Goal: Information Seeking & Learning: Learn about a topic

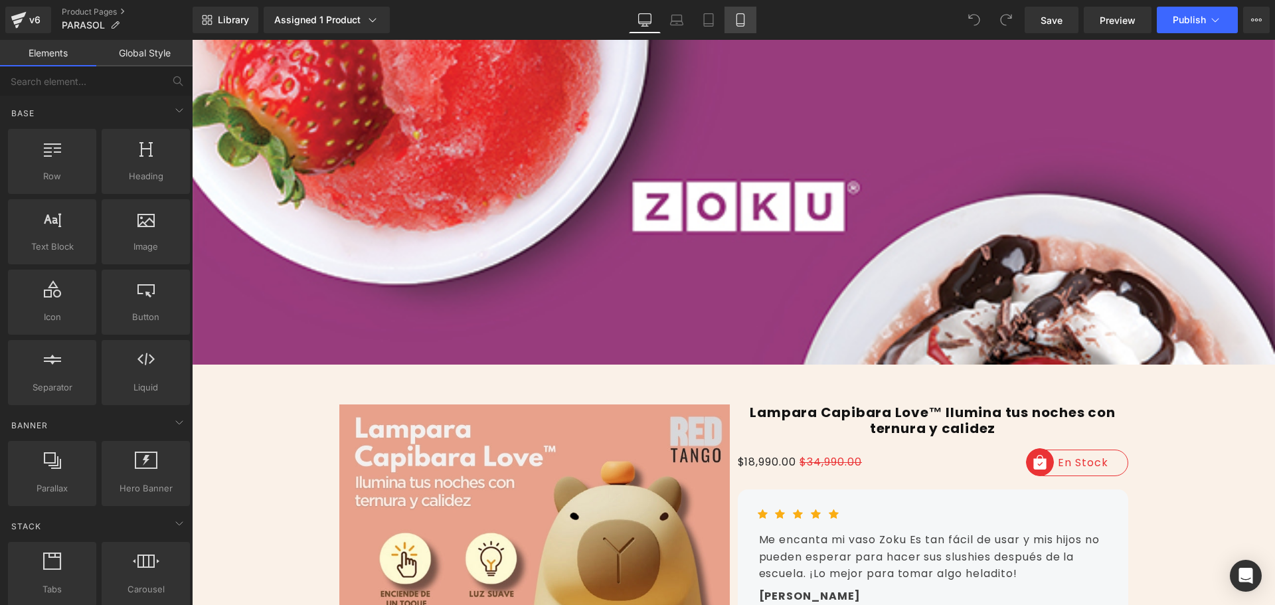
click at [742, 15] on icon at bounding box center [740, 19] width 13 height 13
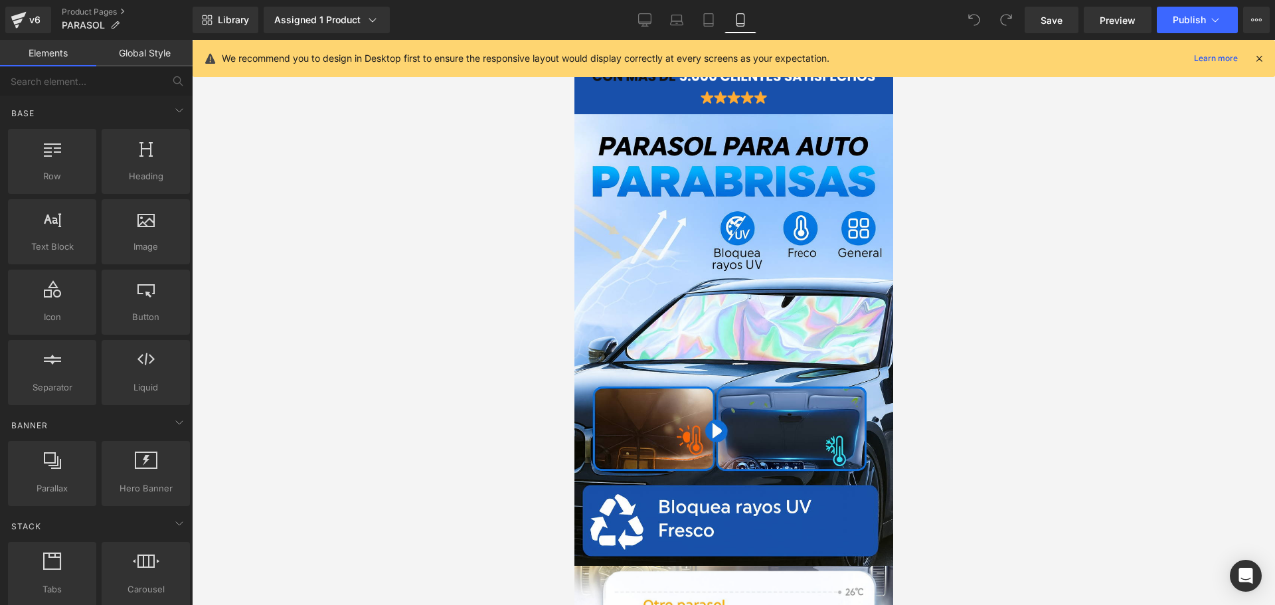
click at [1262, 52] on icon at bounding box center [1259, 58] width 12 height 12
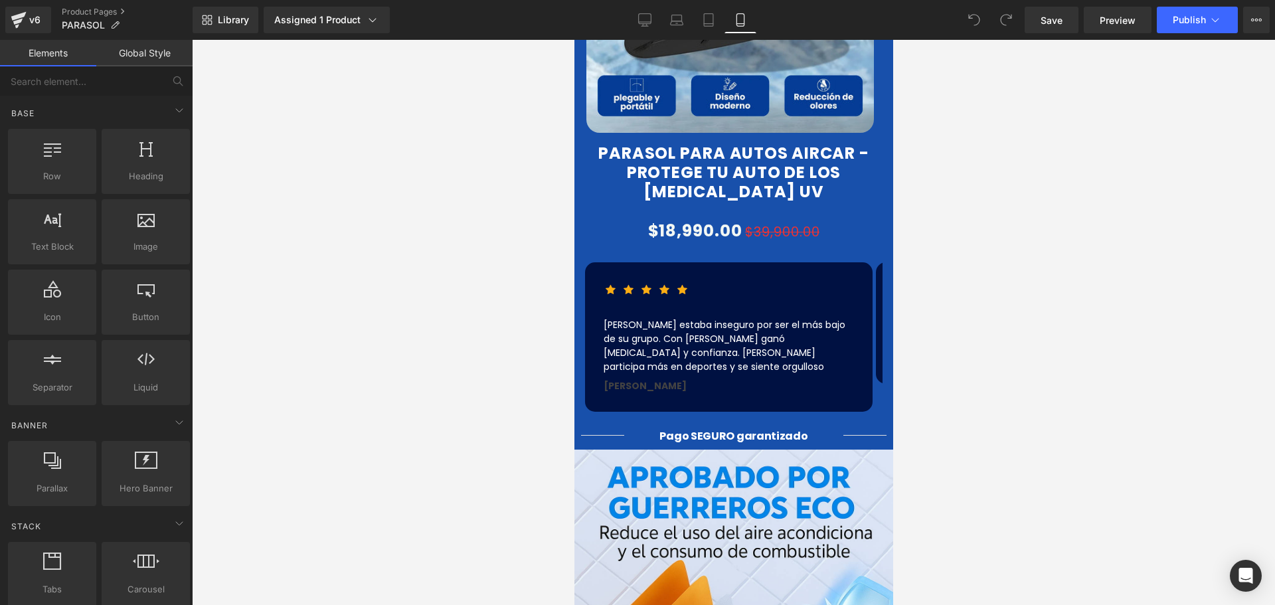
scroll to position [996, 0]
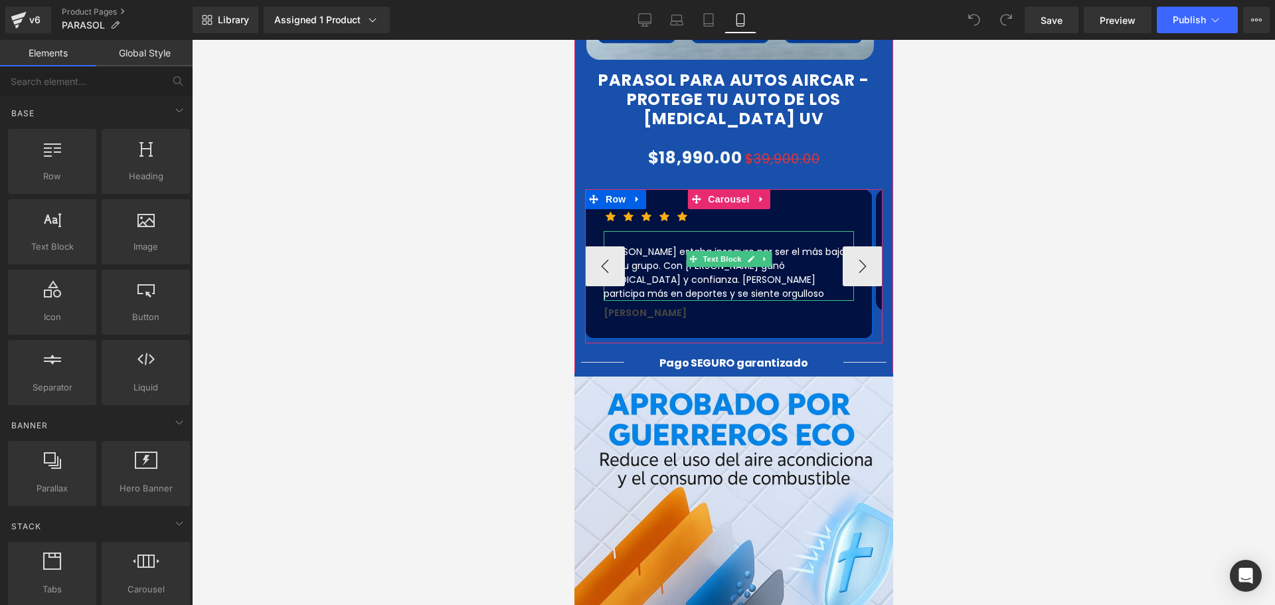
drag, startPoint x: 676, startPoint y: 243, endPoint x: 877, endPoint y: 262, distance: 201.4
click at [676, 245] on p "[PERSON_NAME] estaba inseguro por ser el más bajo de su grupo. Con [PERSON_NAME…" at bounding box center [728, 273] width 250 height 56
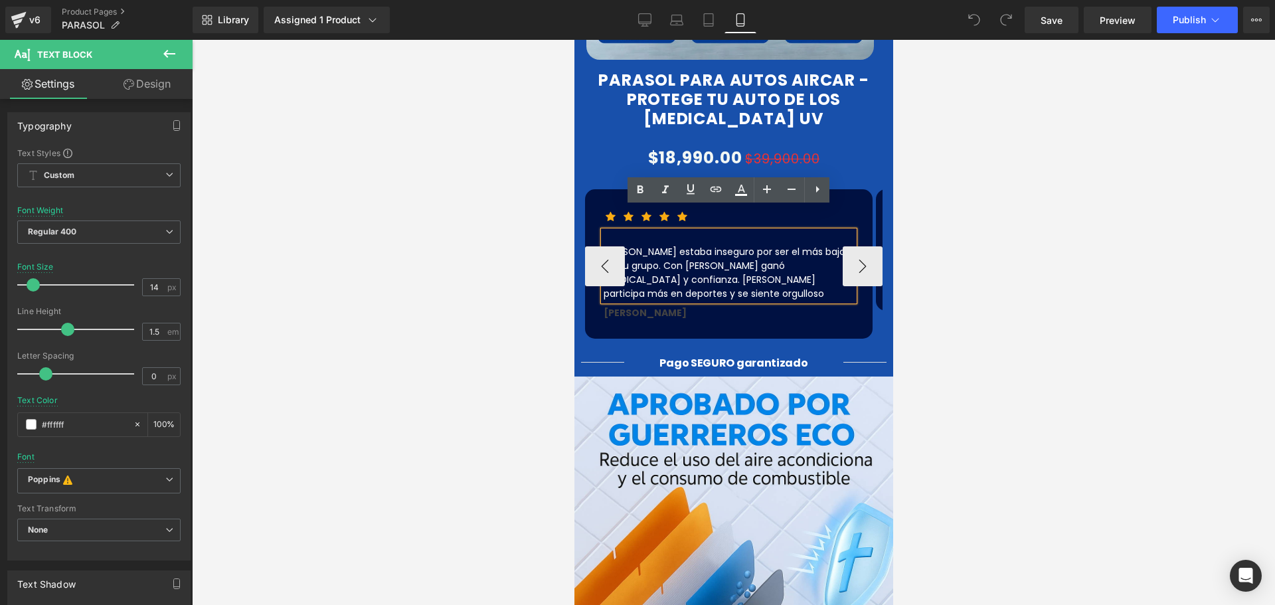
click at [647, 245] on p "[PERSON_NAME] estaba inseguro por ser el más bajo de su grupo. Con [PERSON_NAME…" at bounding box center [728, 273] width 250 height 56
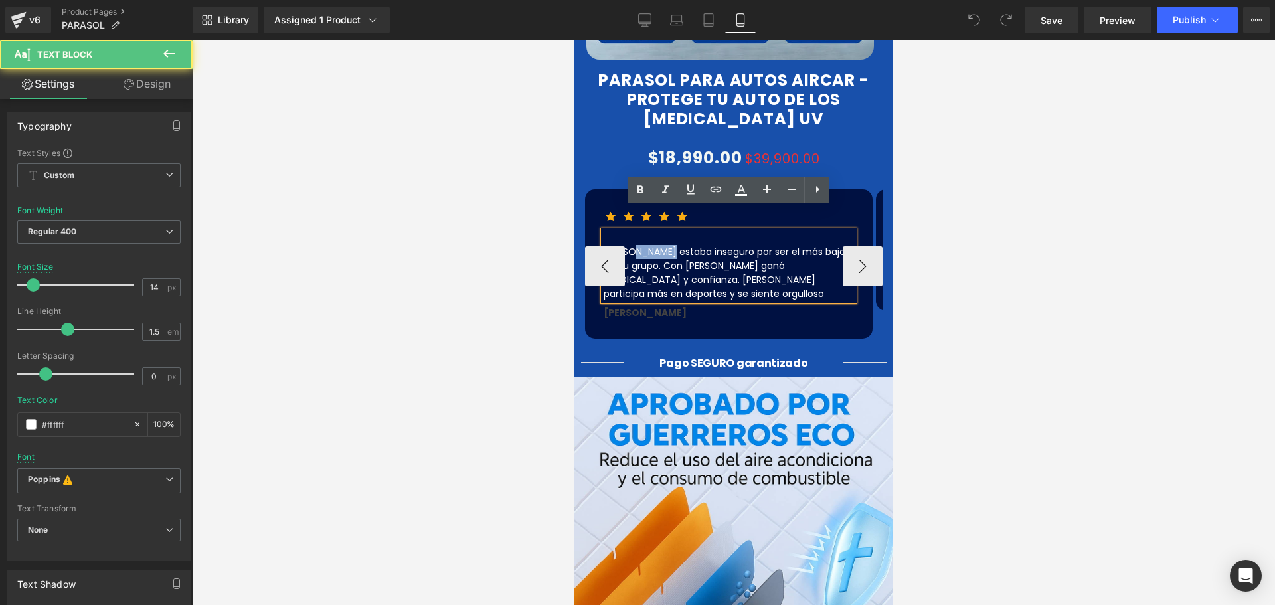
click at [647, 245] on p "[PERSON_NAME] estaba inseguro por ser el más bajo de su grupo. Con [PERSON_NAME…" at bounding box center [728, 273] width 250 height 56
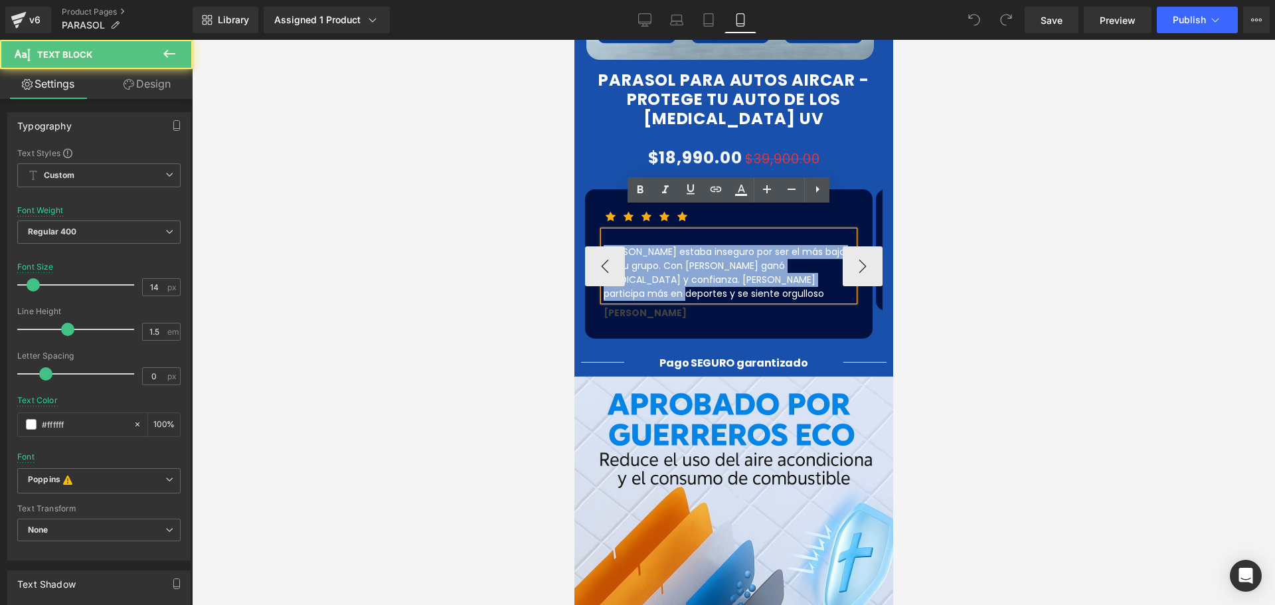
click at [647, 245] on p "[PERSON_NAME] estaba inseguro por ser el más bajo de su grupo. Con [PERSON_NAME…" at bounding box center [728, 273] width 250 height 56
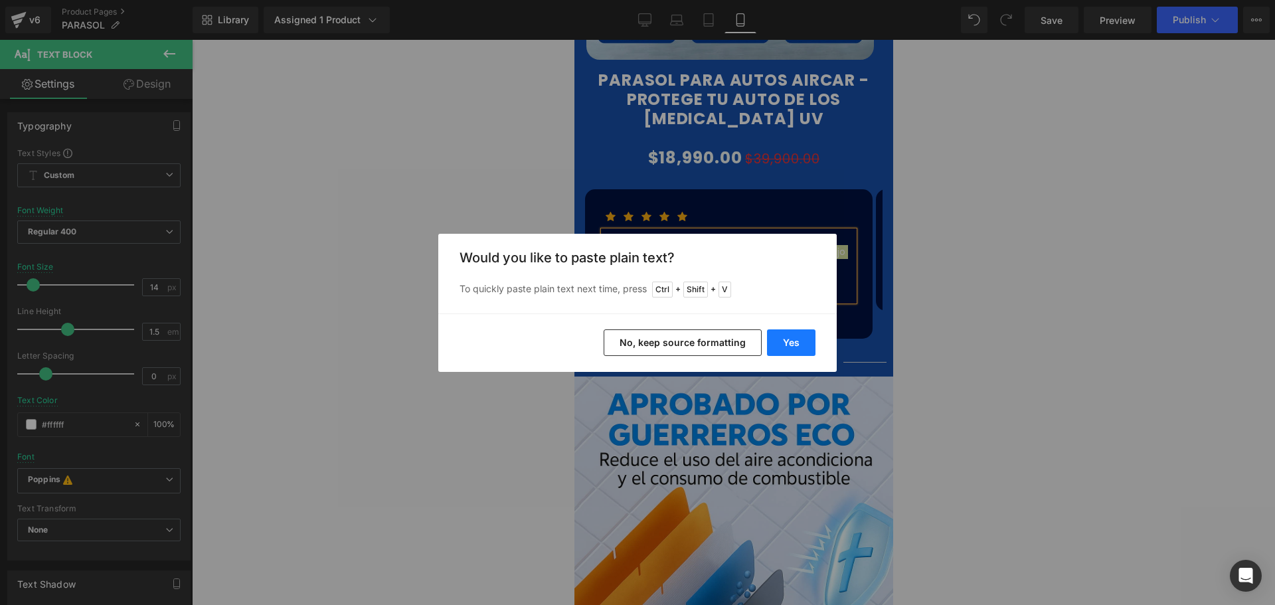
click at [799, 347] on button "Yes" at bounding box center [791, 342] width 48 height 27
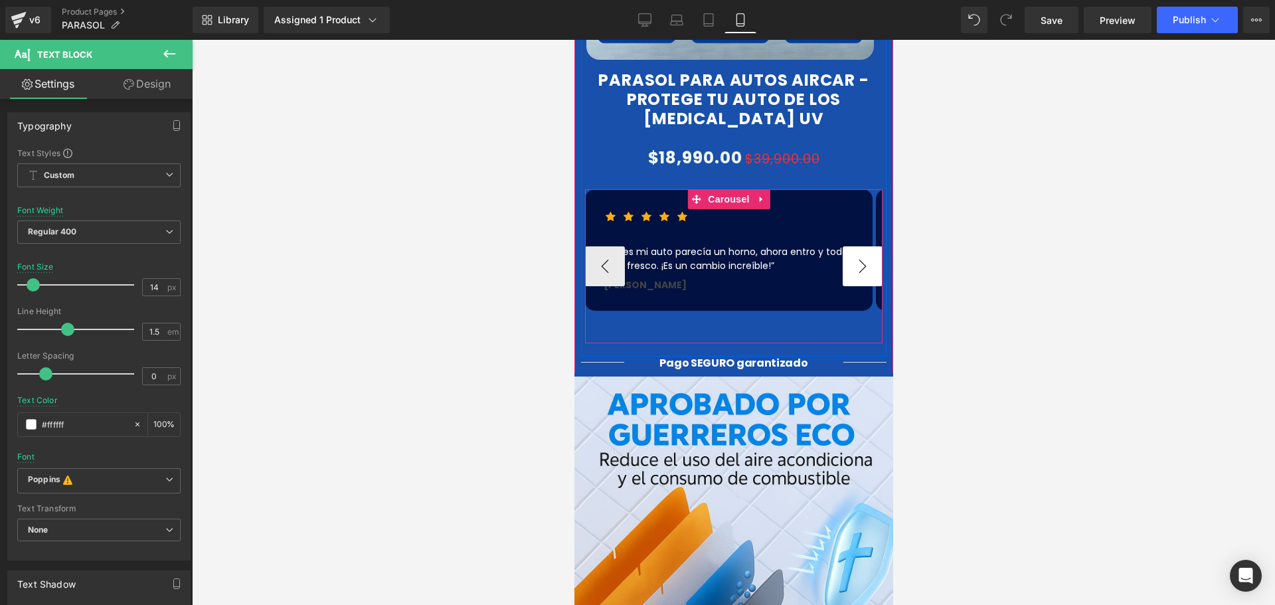
click at [848, 246] on button "›" at bounding box center [862, 266] width 40 height 40
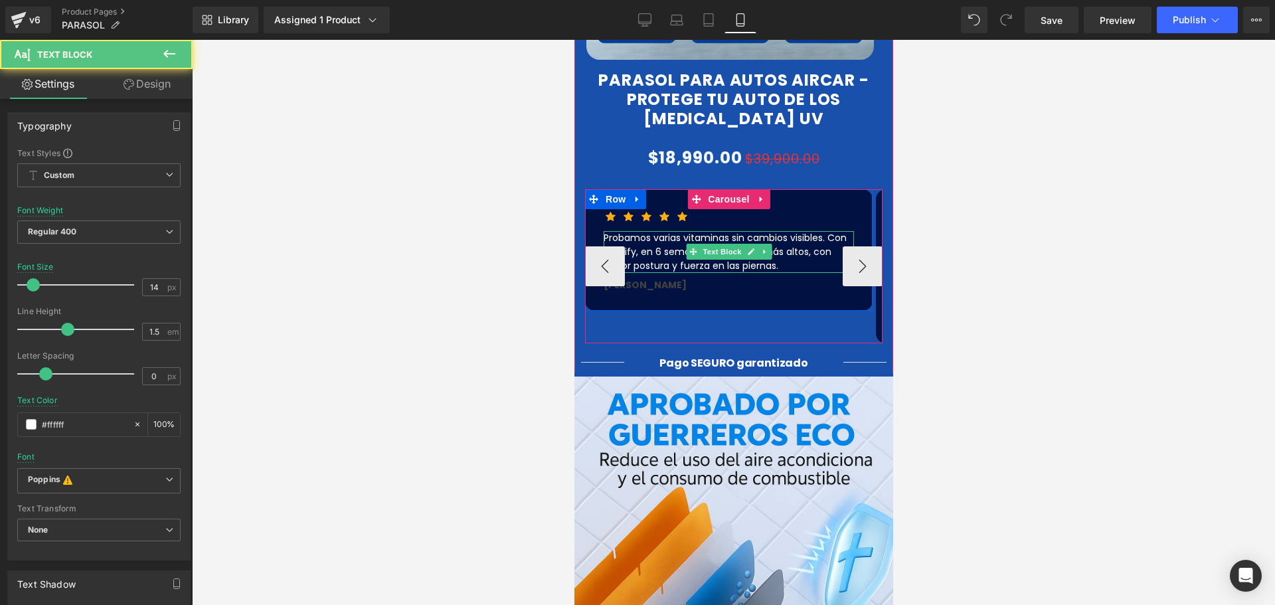
click at [793, 231] on p "Probamos varias vitaminas sin cambios visibles. Con Nourify, en 6 semanas se le…" at bounding box center [728, 252] width 250 height 42
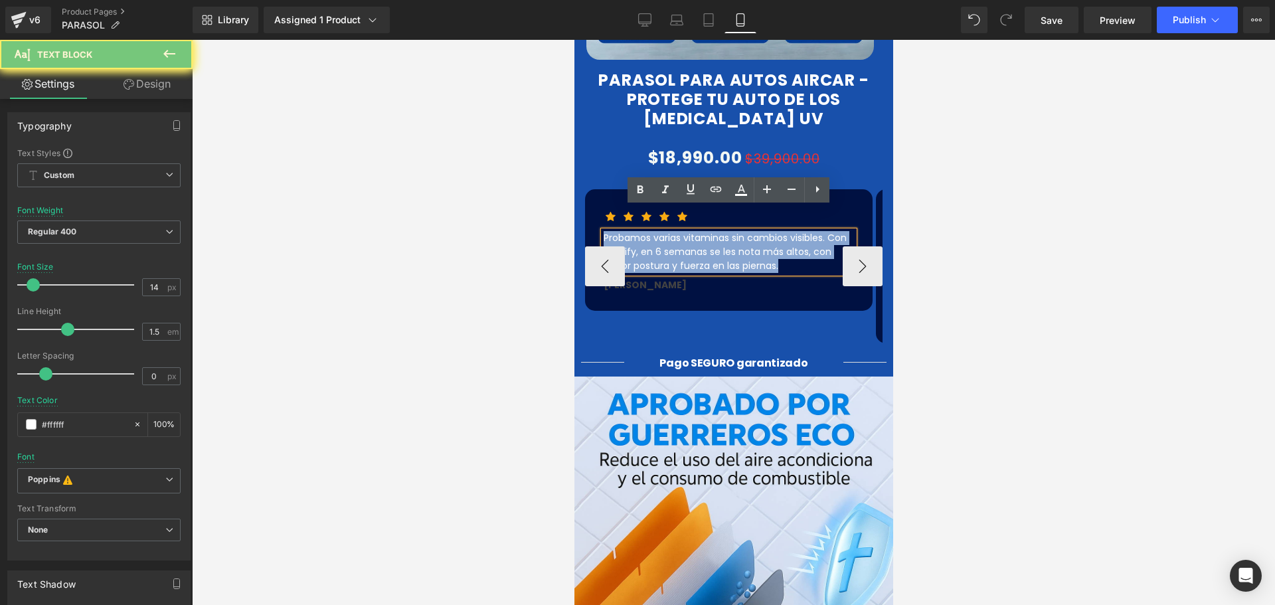
click at [792, 231] on p "Probamos varias vitaminas sin cambios visibles. Con Nourify, en 6 semanas se le…" at bounding box center [728, 252] width 250 height 42
paste div
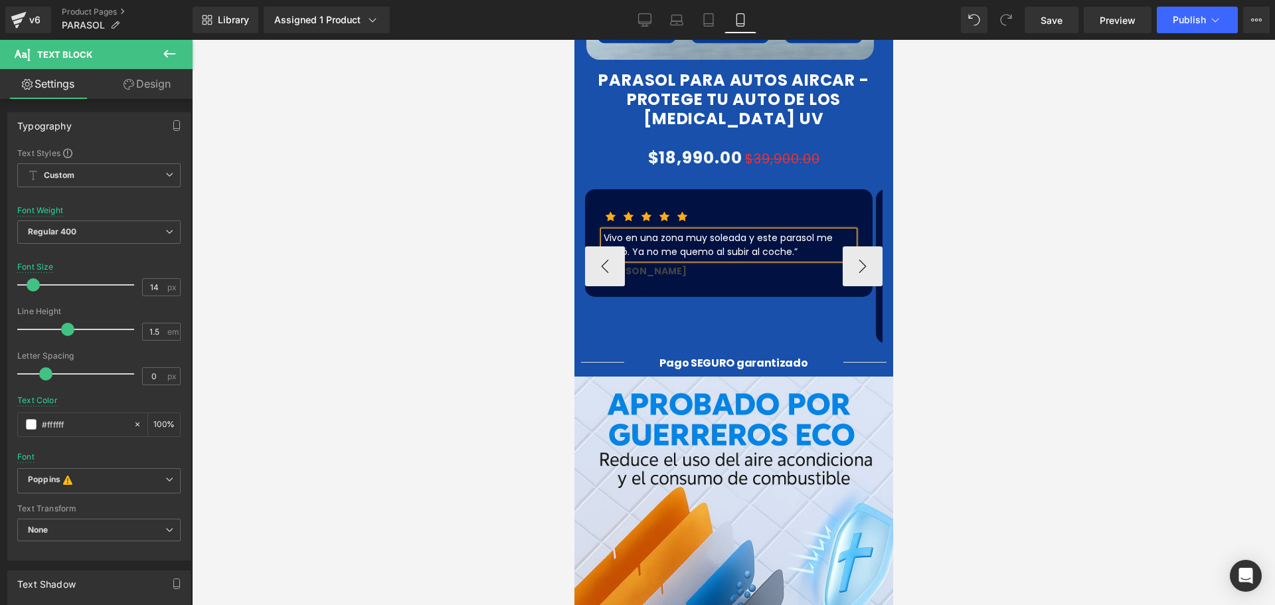
click at [718, 231] on p "Vivo en una zona muy soleada y este parasol me salvó. Ya no me quemo al subir a…" at bounding box center [728, 245] width 250 height 28
click at [584, 246] on button "‹" at bounding box center [604, 266] width 40 height 40
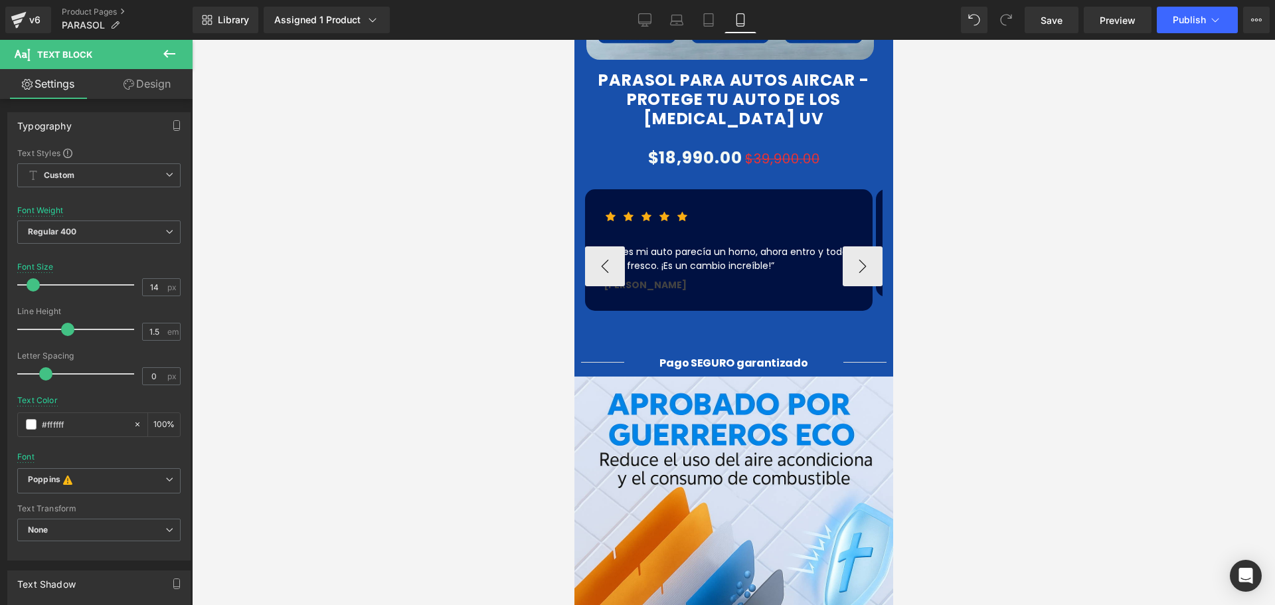
click at [584, 246] on button "‹" at bounding box center [604, 266] width 40 height 40
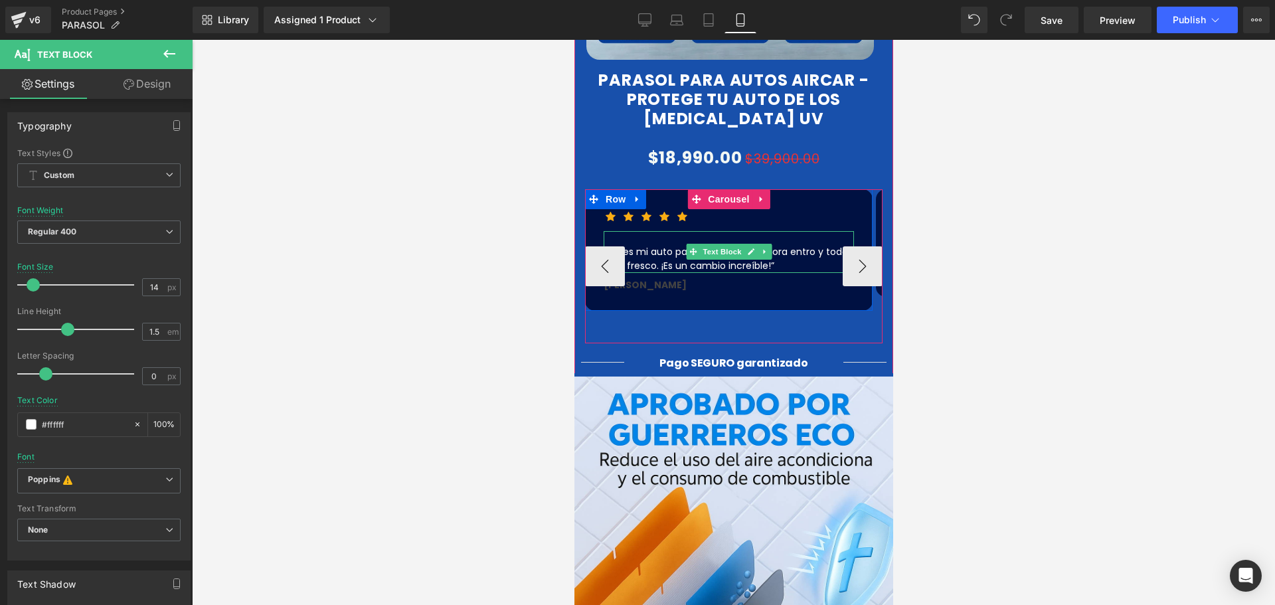
click at [584, 246] on button "‹" at bounding box center [604, 266] width 40 height 40
click at [732, 245] on p "“Antes mi auto parecía un horno, ahora entro y todo está fresco. ¡Es un cambio …" at bounding box center [728, 259] width 250 height 28
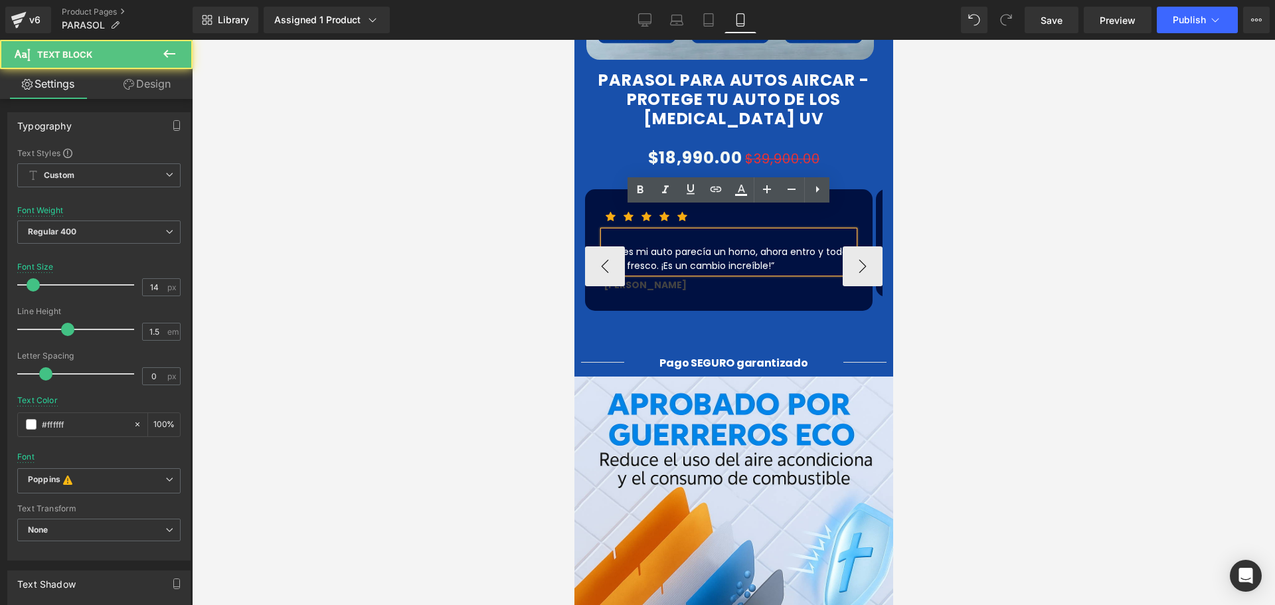
click at [725, 245] on p "“Antes mi auto parecía un horno, ahora entro y todo está fresco. ¡Es un cambio …" at bounding box center [728, 259] width 250 height 28
click at [722, 245] on p "“Antes mi auto parecía un horno, ahora entro y todo está fresco. ¡Es un cambio …" at bounding box center [728, 259] width 250 height 28
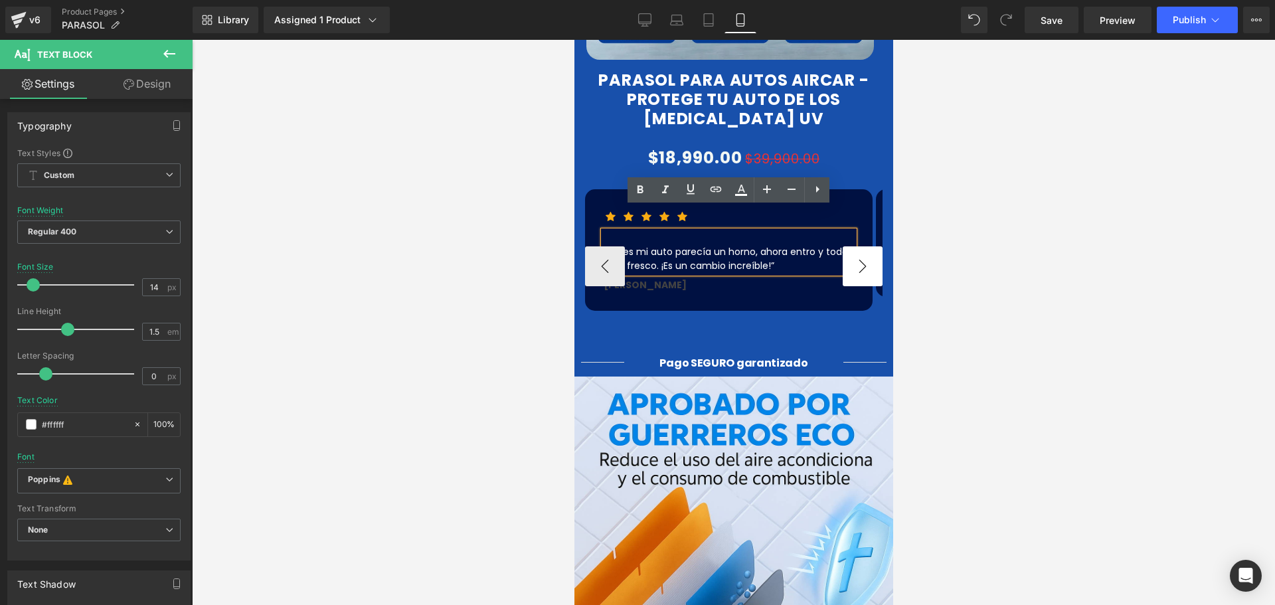
click at [859, 246] on button "›" at bounding box center [862, 266] width 40 height 40
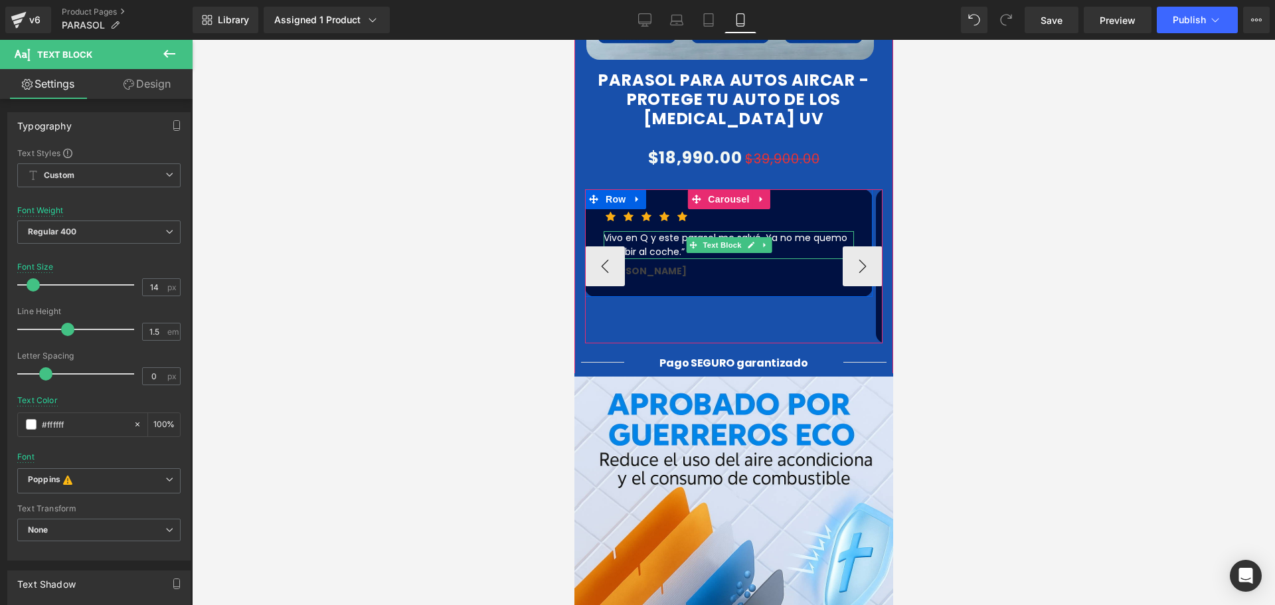
click at [643, 231] on p "Vivo en Q y este parasol me salvó. Ya no me quemo al subir al coche.”" at bounding box center [728, 245] width 250 height 28
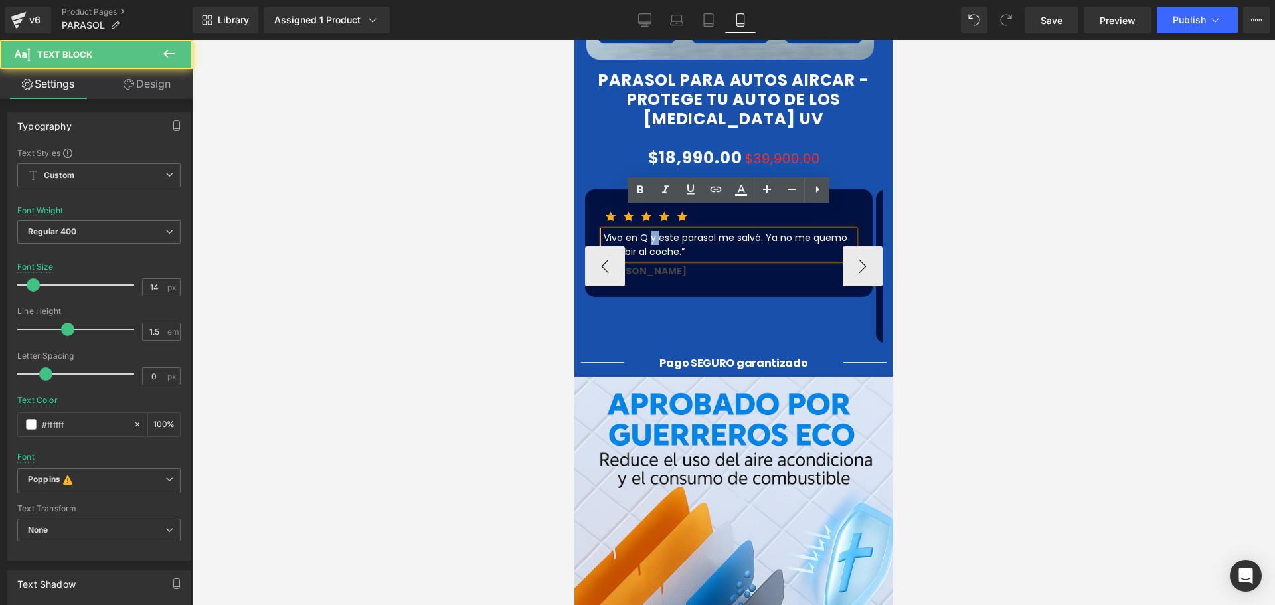
click at [643, 231] on p "Vivo en Q y este parasol me salvó. Ya no me quemo al subir al coche.”" at bounding box center [728, 245] width 250 height 28
click at [636, 231] on p "Vivo en Q y este parasol me salvó. Ya no me quemo al subir al coche.”" at bounding box center [728, 245] width 250 height 28
click at [643, 231] on p "Vivo en Q y este parasol me salvó. Ya no me quemo al subir al coche.”" at bounding box center [728, 245] width 250 height 28
click at [640, 231] on p "Vivo en Q y este parasol me salvó. Ya no me quemo al subir al coche.”" at bounding box center [728, 245] width 250 height 28
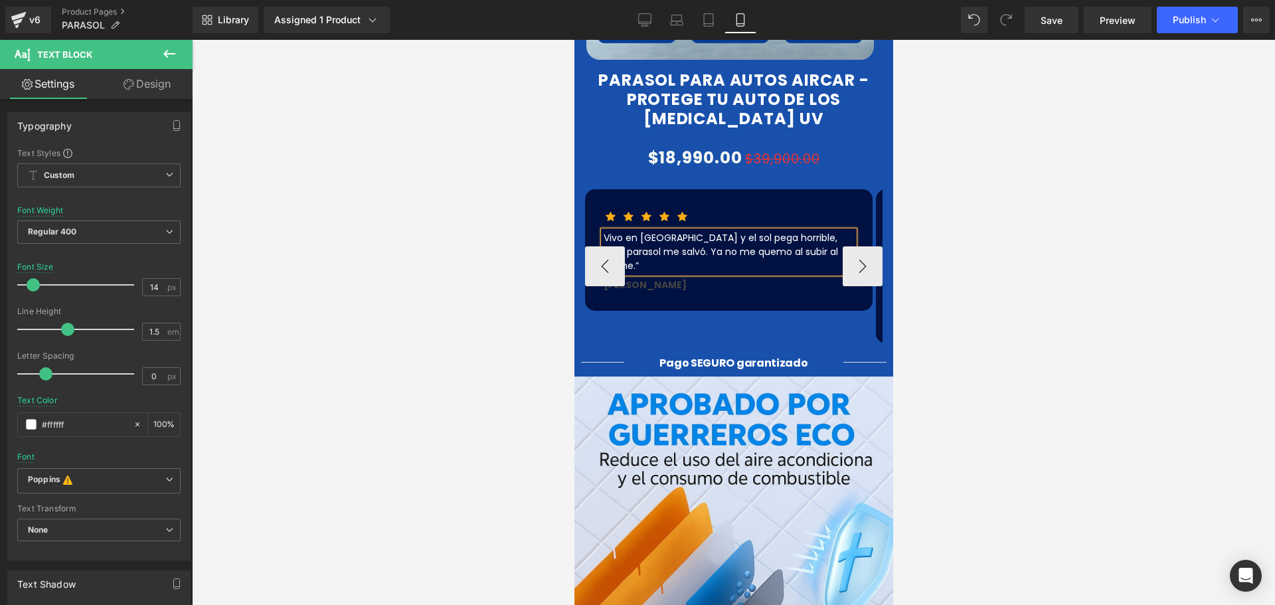
click at [716, 231] on p "Vivo en [GEOGRAPHIC_DATA] y el sol pega horrible, este parasol me salvó. Ya no …" at bounding box center [728, 252] width 250 height 42
click at [854, 246] on button "›" at bounding box center [862, 266] width 40 height 40
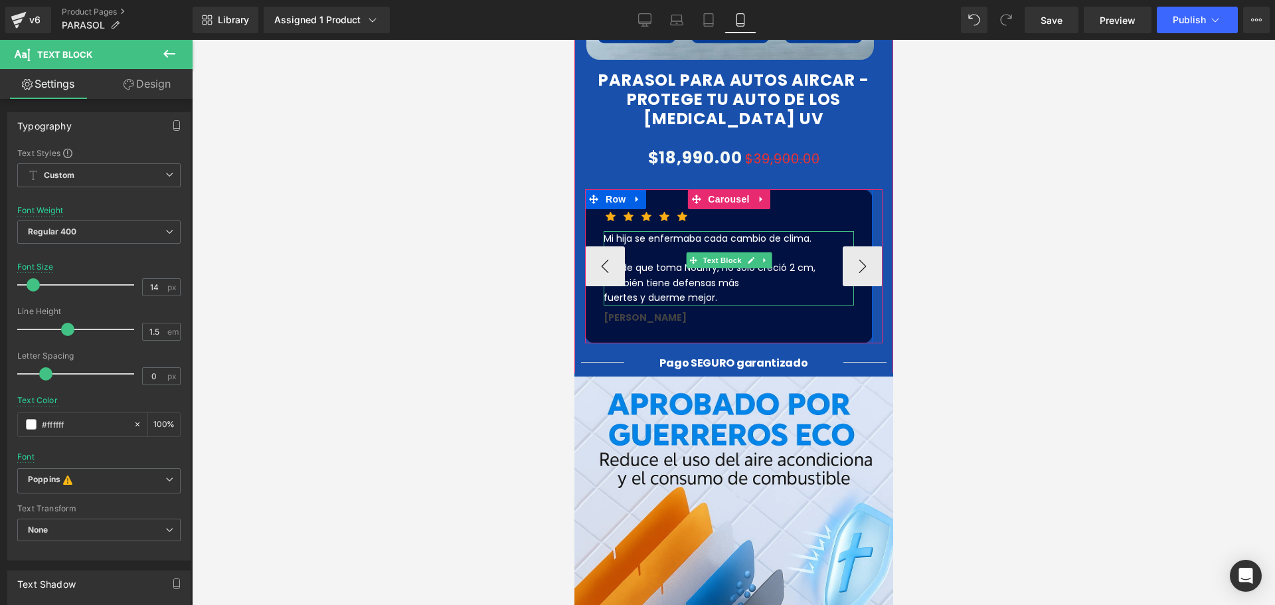
click at [787, 260] on p "Desde que toma Nourify, no solo creció 2 cm, también tiene defensas más fuertes…" at bounding box center [728, 282] width 250 height 44
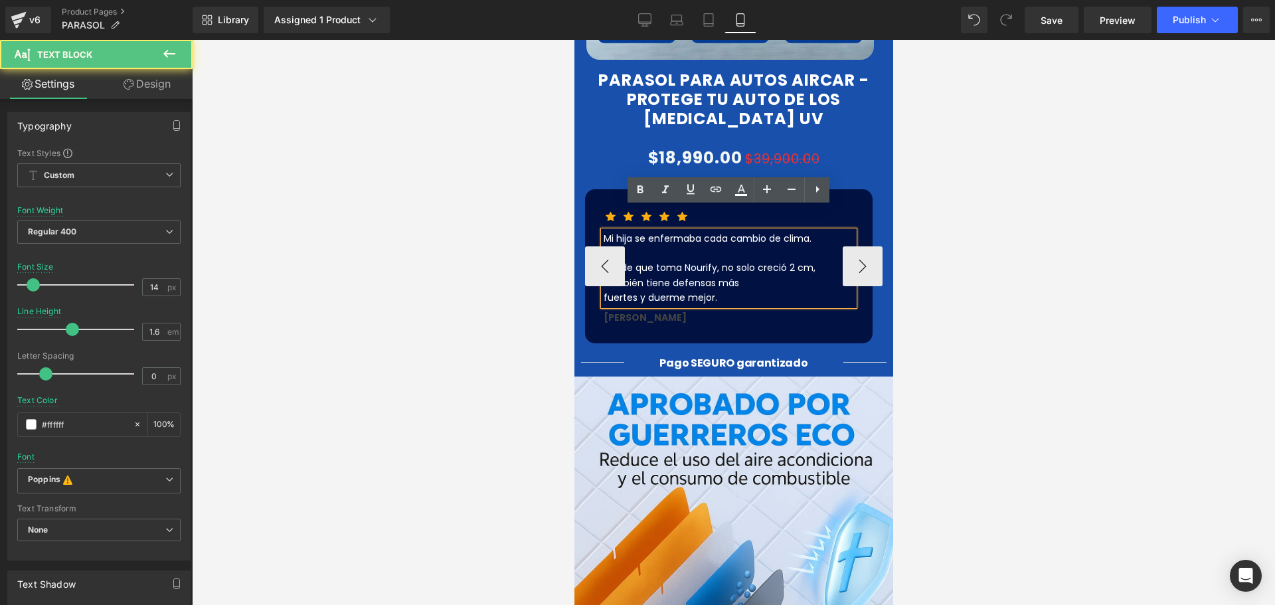
click at [789, 260] on p "Desde que toma Nourify, no solo creció 2 cm, también tiene defensas más fuertes…" at bounding box center [728, 282] width 250 height 44
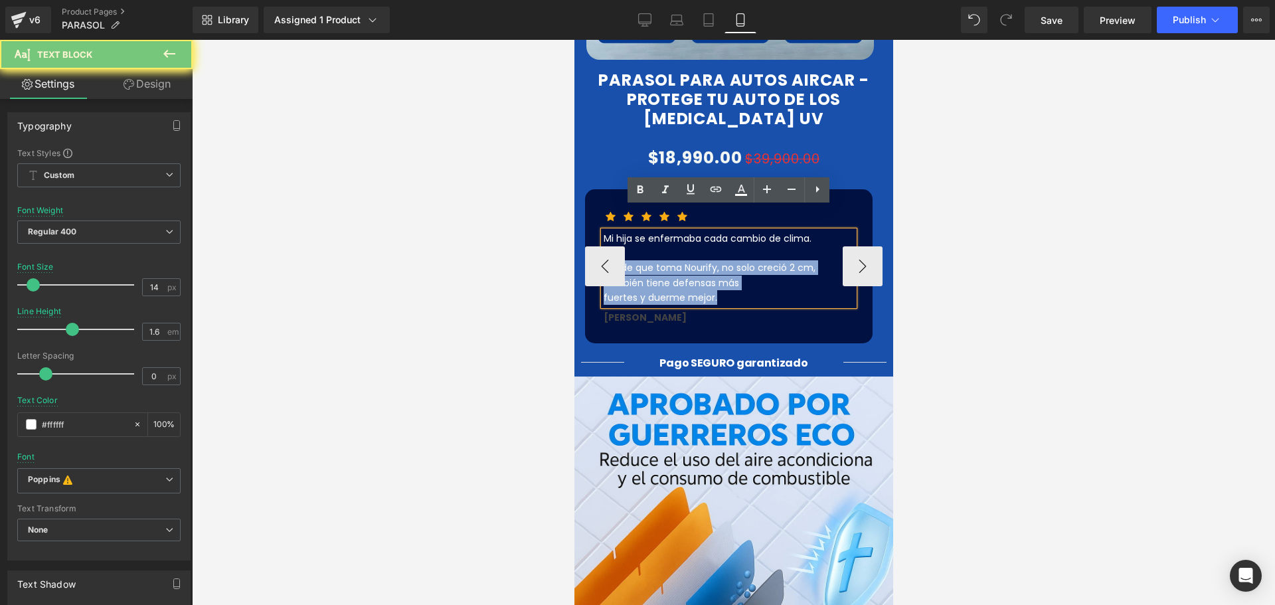
click at [789, 260] on p "Desde que toma Nourify, no solo creció 2 cm, también tiene defensas más fuertes…" at bounding box center [728, 282] width 250 height 44
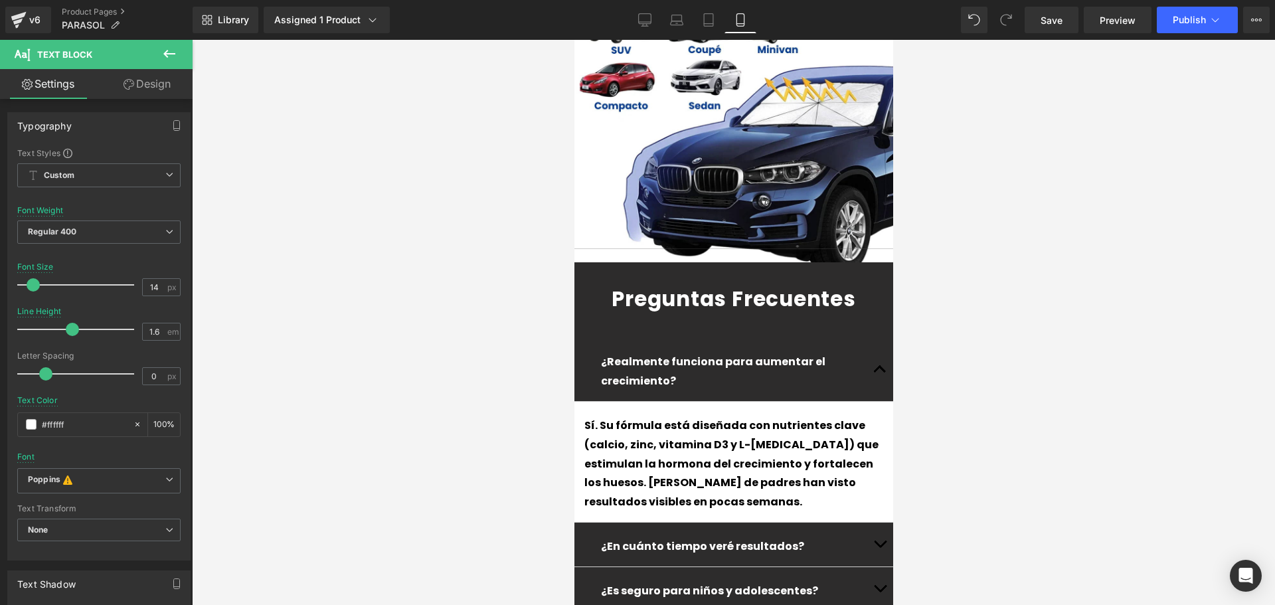
scroll to position [3518, 0]
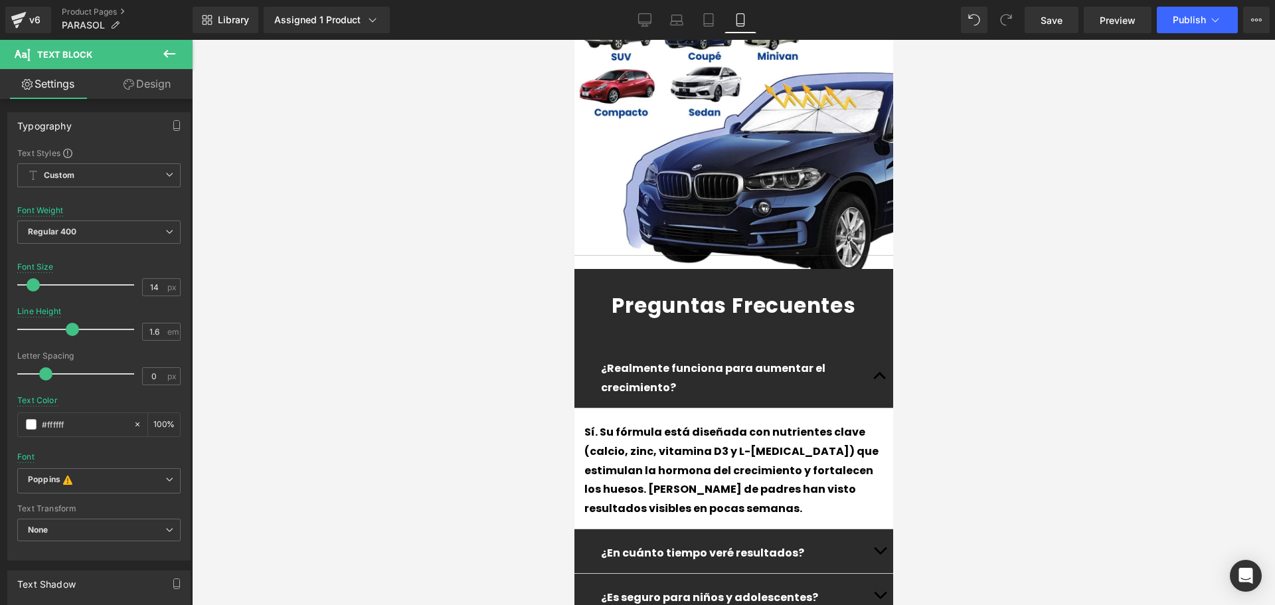
click at [748, 368] on link at bounding box center [755, 376] width 14 height 16
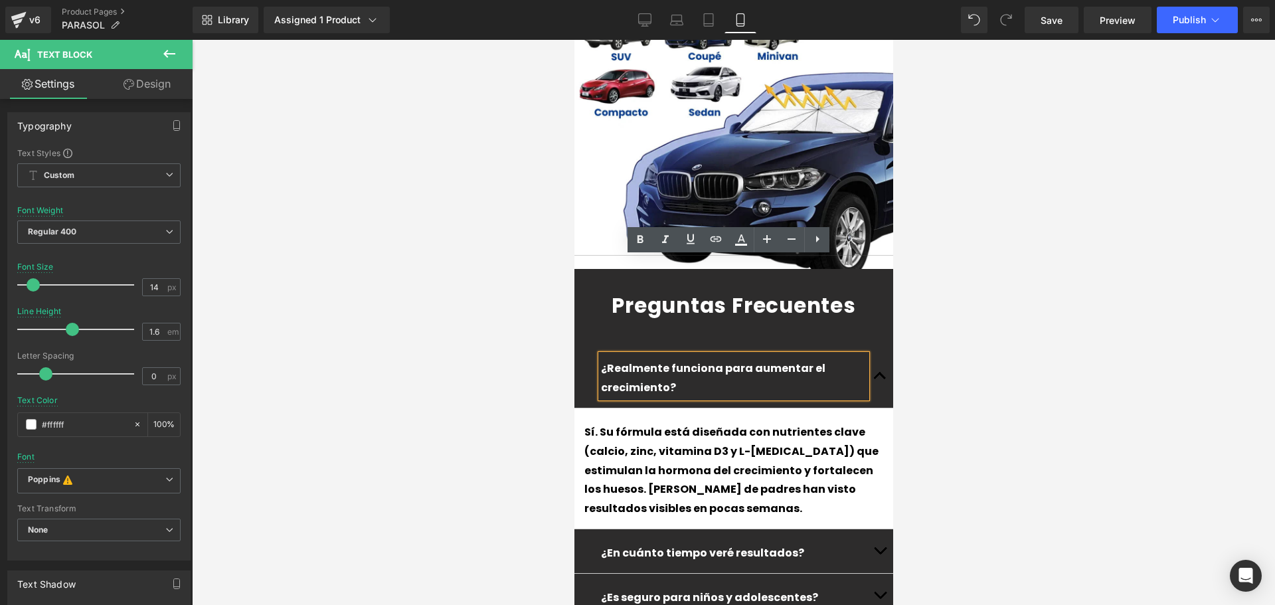
click at [830, 359] on p "¿Realmente funciona para aumentar el crecimiento?" at bounding box center [733, 378] width 266 height 39
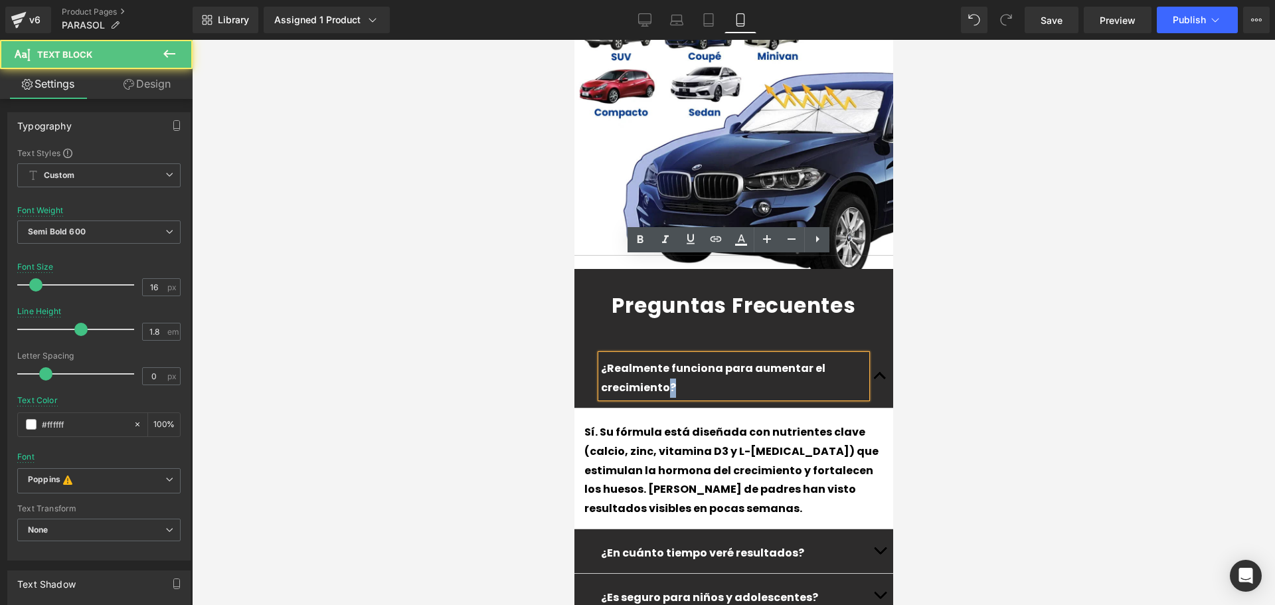
click at [830, 359] on p "¿Realmente funciona para aumentar el crecimiento?" at bounding box center [733, 378] width 266 height 39
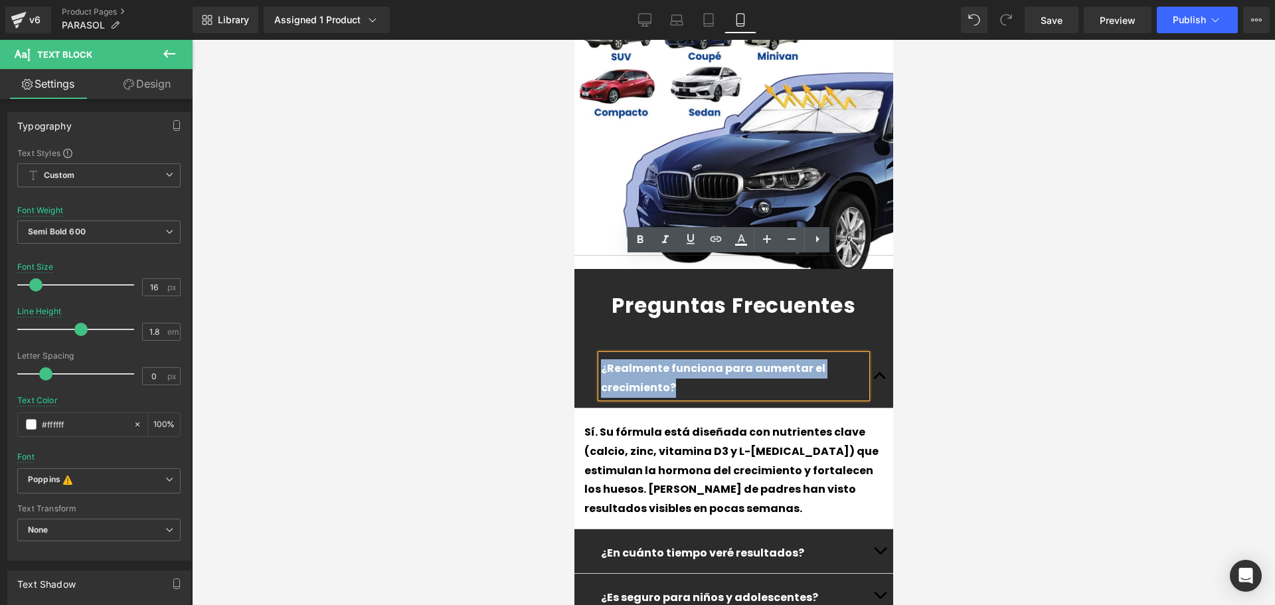
click at [698, 359] on p "¿Realmente funciona para aumentar el crecimiento?" at bounding box center [733, 378] width 266 height 39
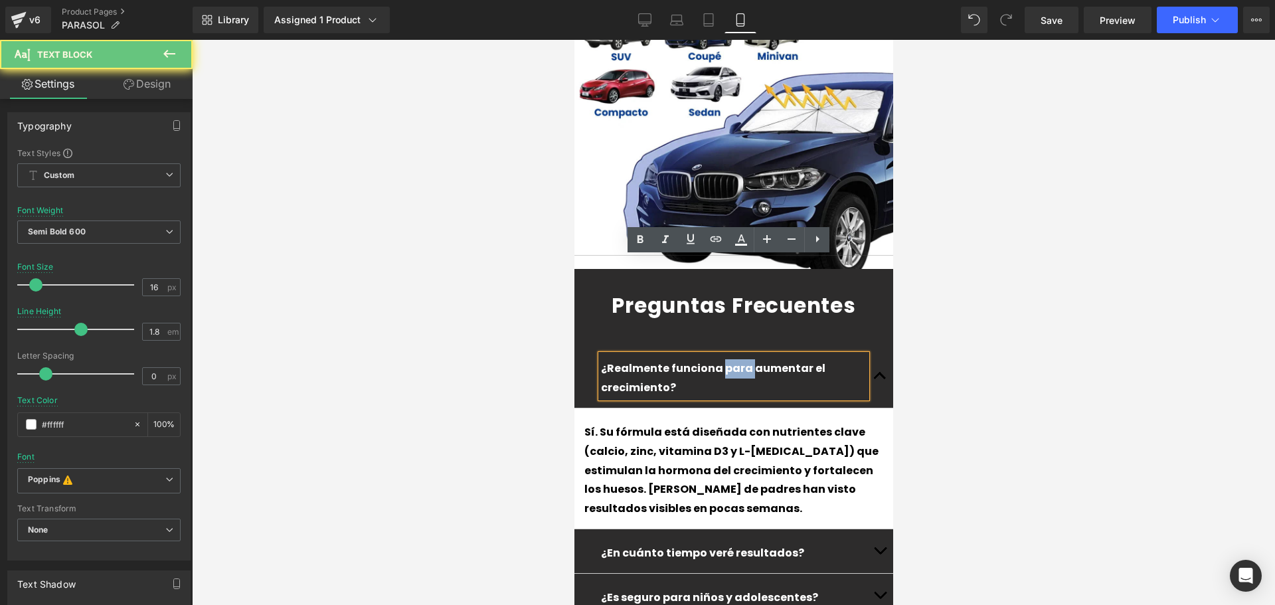
click at [698, 359] on p "¿Realmente funciona para aumentar el crecimiento?" at bounding box center [733, 378] width 266 height 39
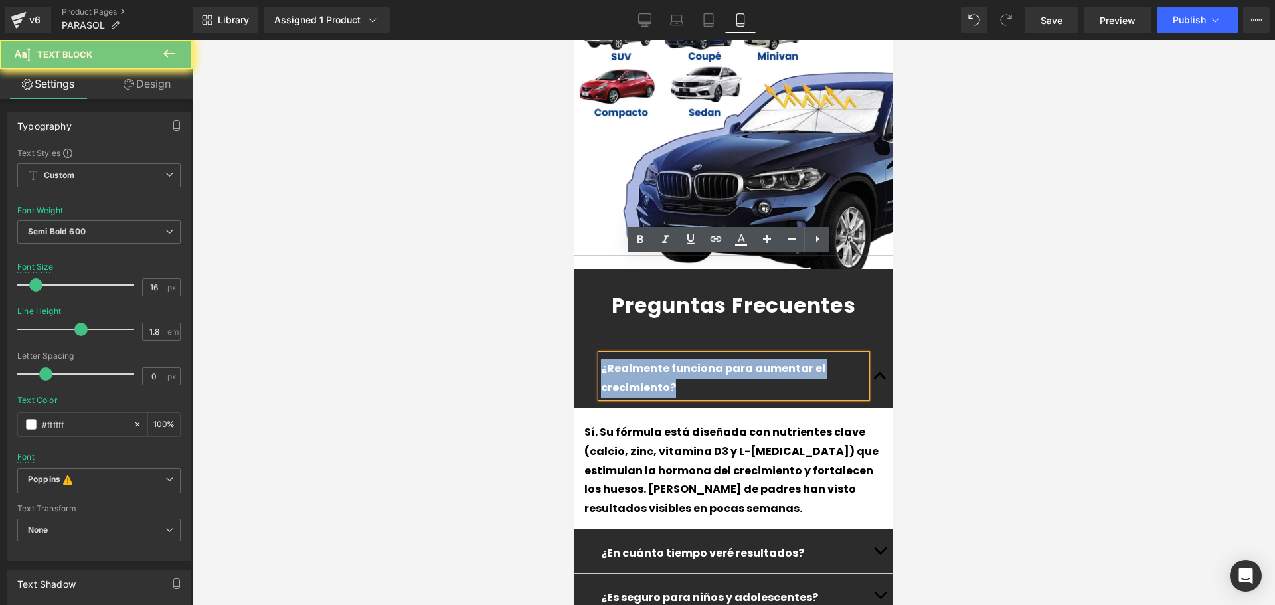
paste div
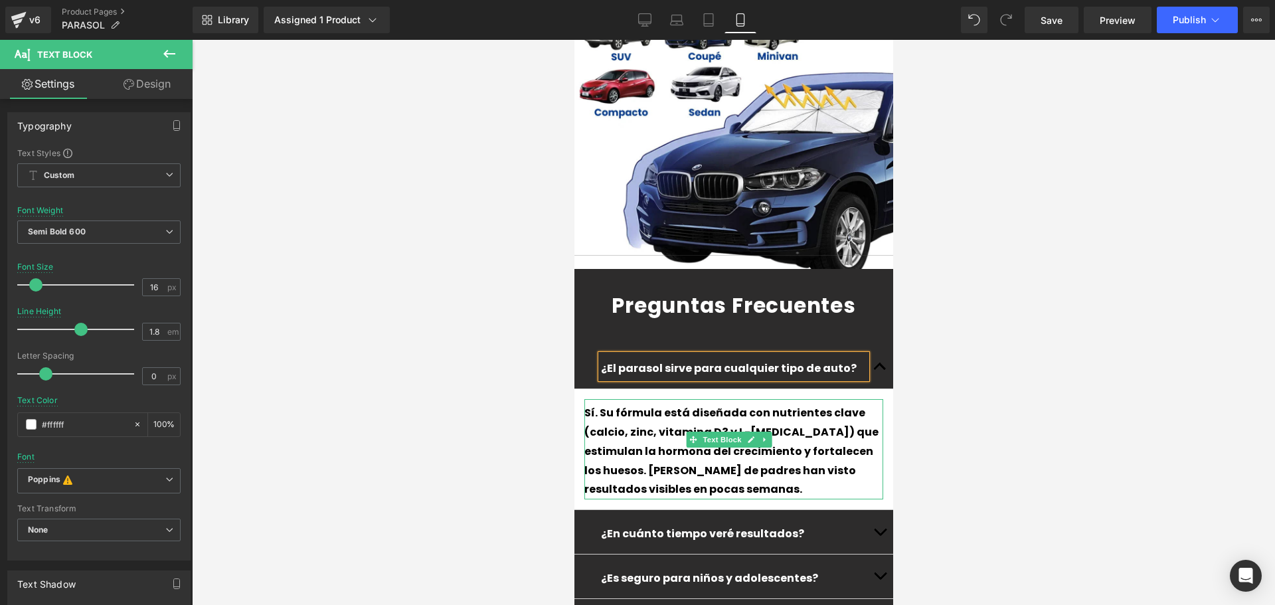
click at [711, 404] on p "Sí. Su fórmula está diseñada con nutrientes clave (calcio, zinc, vitamina D3 y …" at bounding box center [733, 452] width 299 height 96
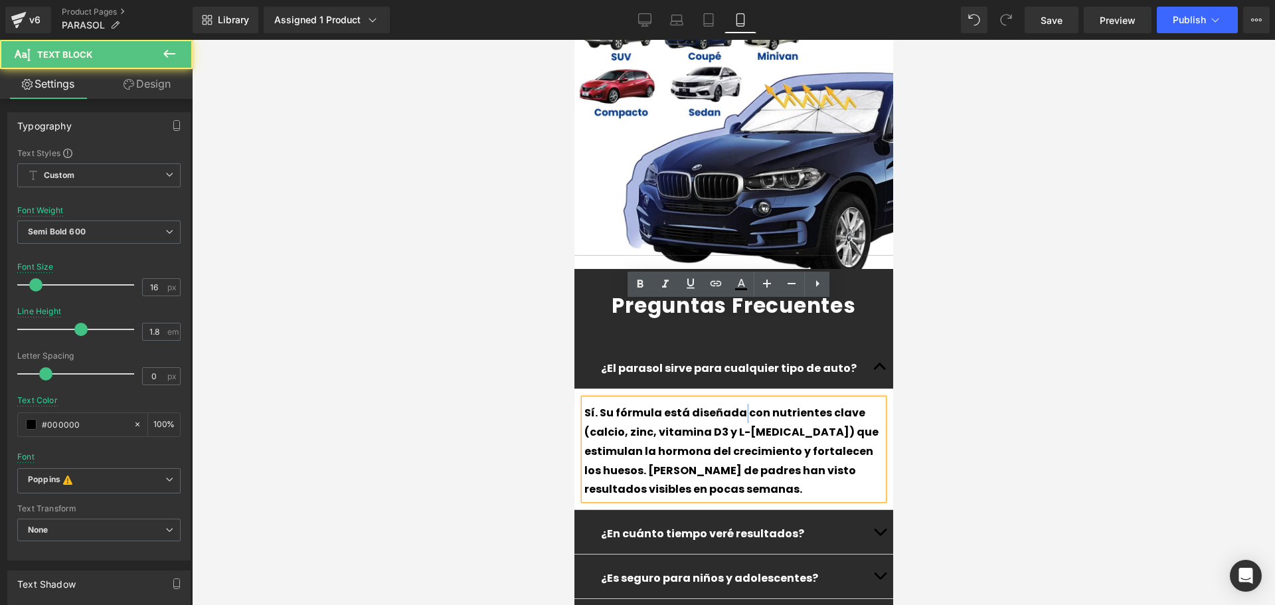
click at [711, 404] on p "Sí. Su fórmula está diseñada con nutrientes clave (calcio, zinc, vitamina D3 y …" at bounding box center [733, 452] width 299 height 96
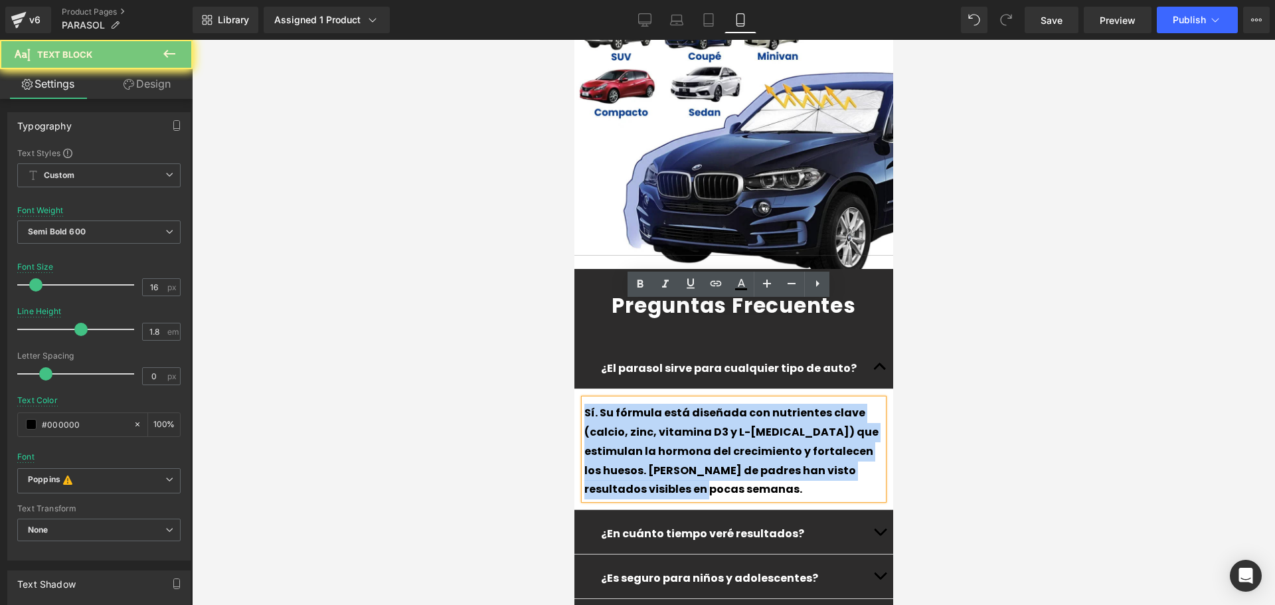
click at [711, 404] on p "Sí. Su fórmula está diseñada con nutrientes clave (calcio, zinc, vitamina D3 y …" at bounding box center [733, 452] width 299 height 96
paste div
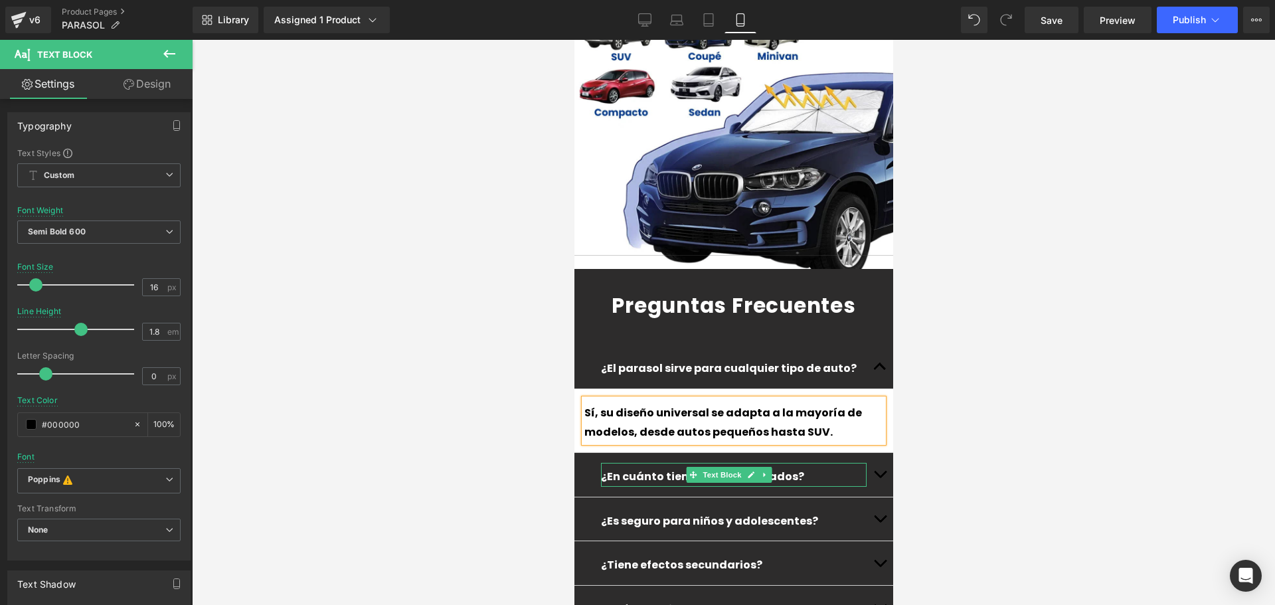
click at [846, 467] on p "¿En cuánto tiempo veré resultados?" at bounding box center [733, 476] width 266 height 19
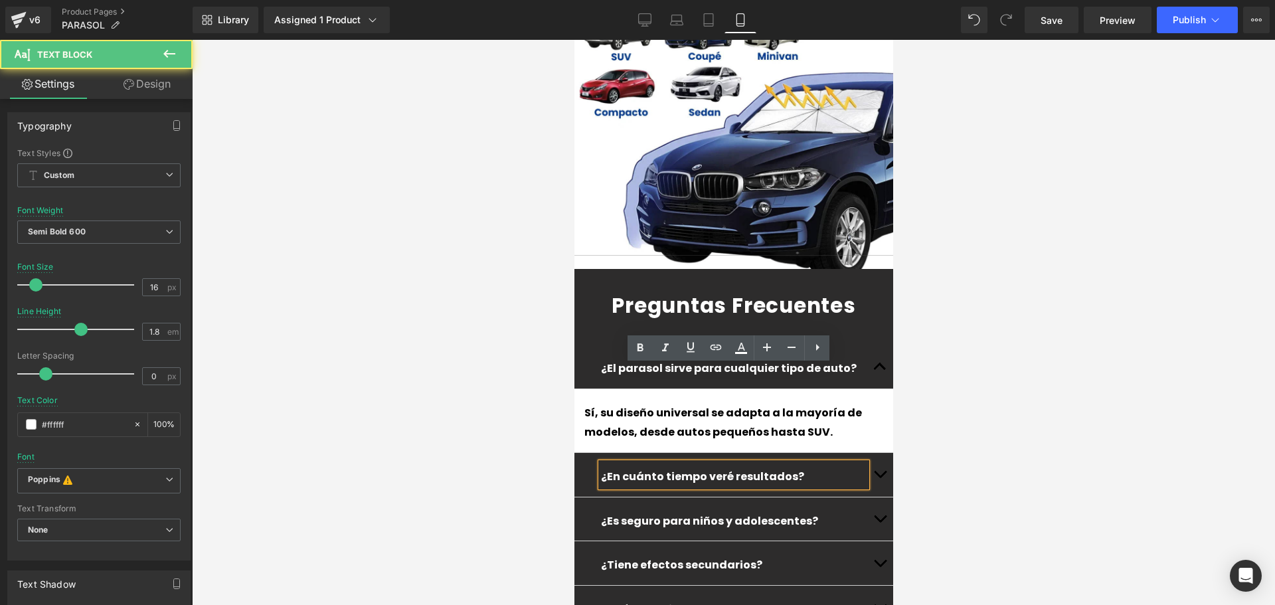
click at [791, 467] on p "¿En cuánto tiempo veré resultados?" at bounding box center [733, 476] width 266 height 19
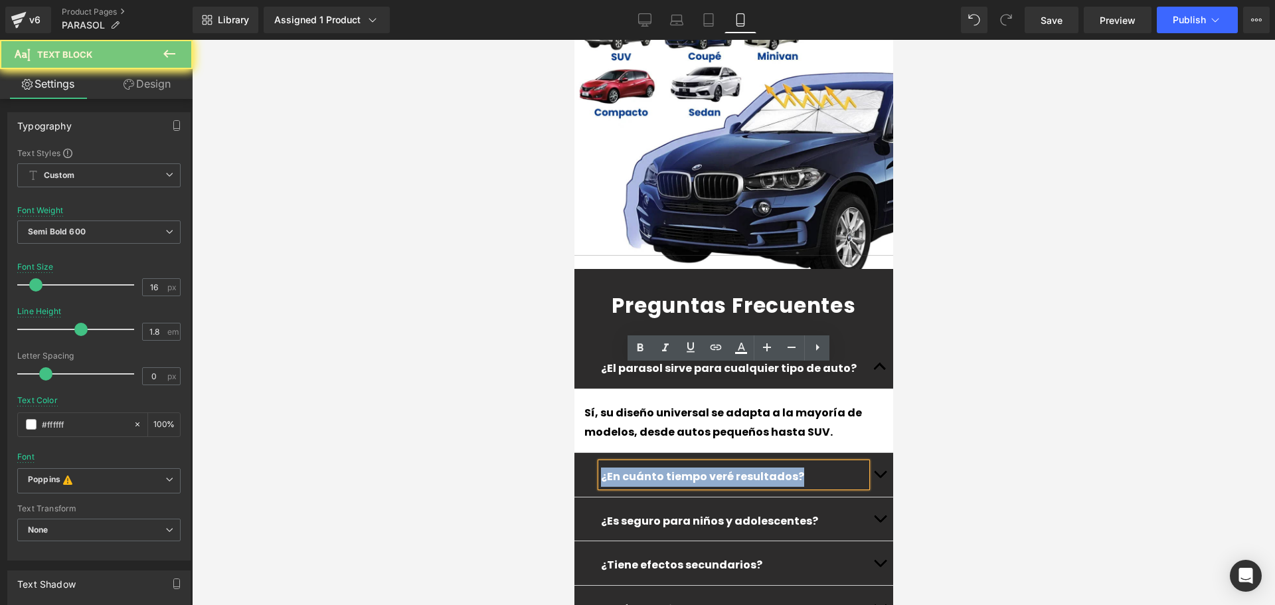
click at [791, 467] on p "¿En cuánto tiempo veré resultados?" at bounding box center [733, 476] width 266 height 19
paste div
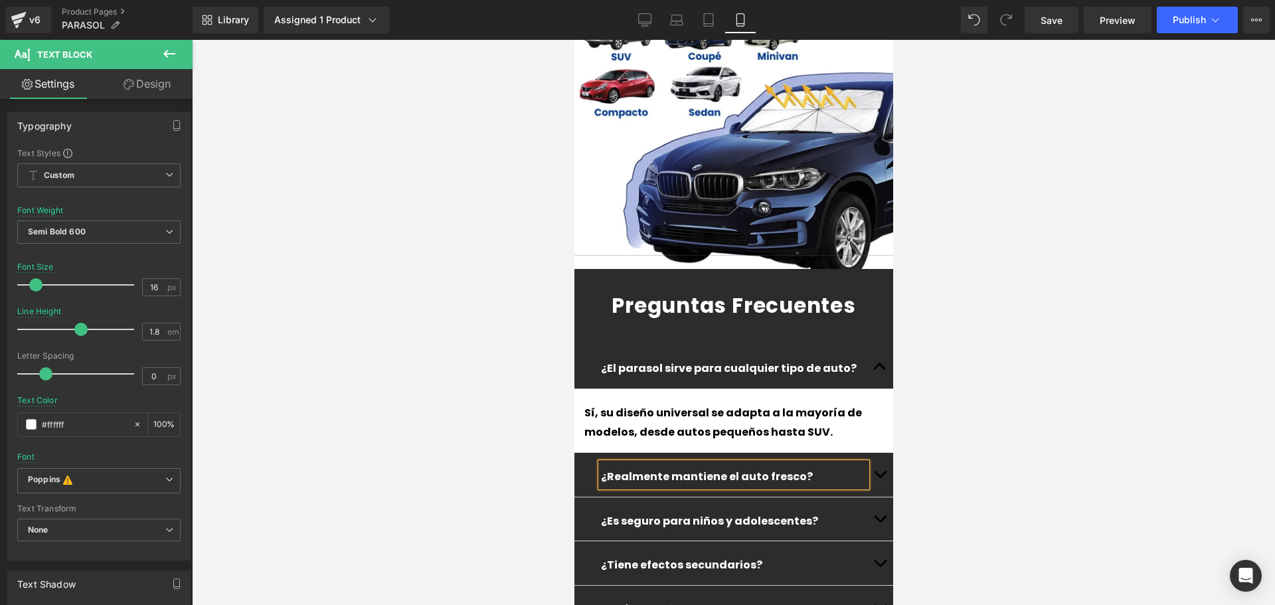
click at [879, 477] on span "button" at bounding box center [879, 477] width 0 height 0
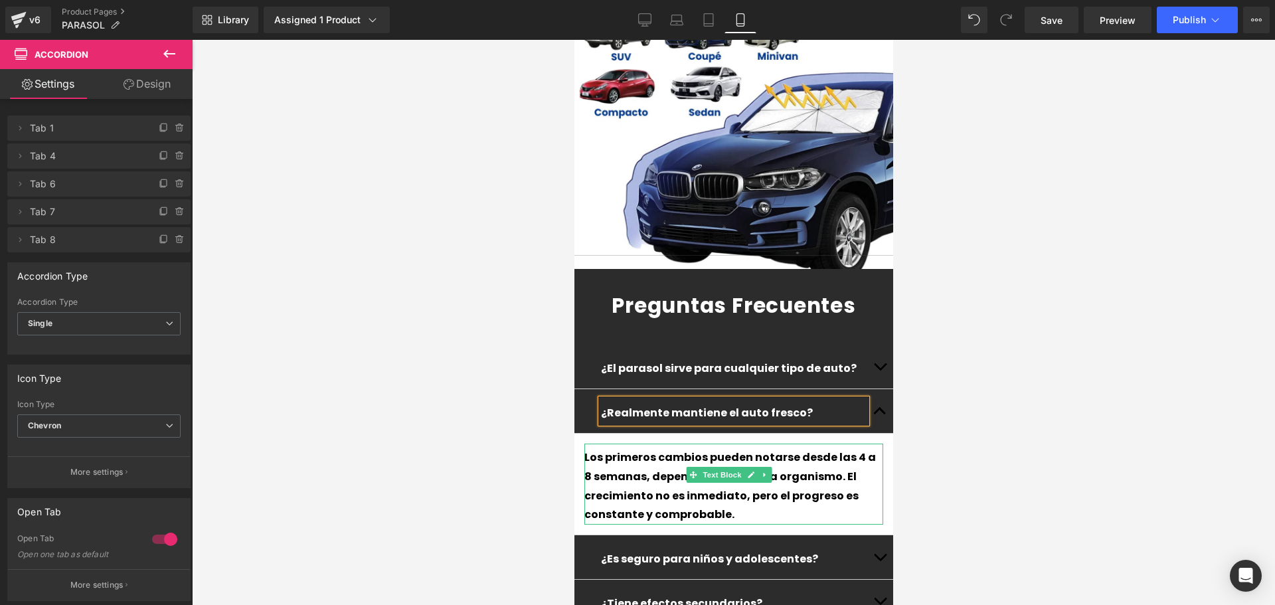
click at [808, 448] on div "Los primeros cambios pueden notarse desde las 4 a 8 semanas, dependiendo de cad…" at bounding box center [733, 486] width 299 height 76
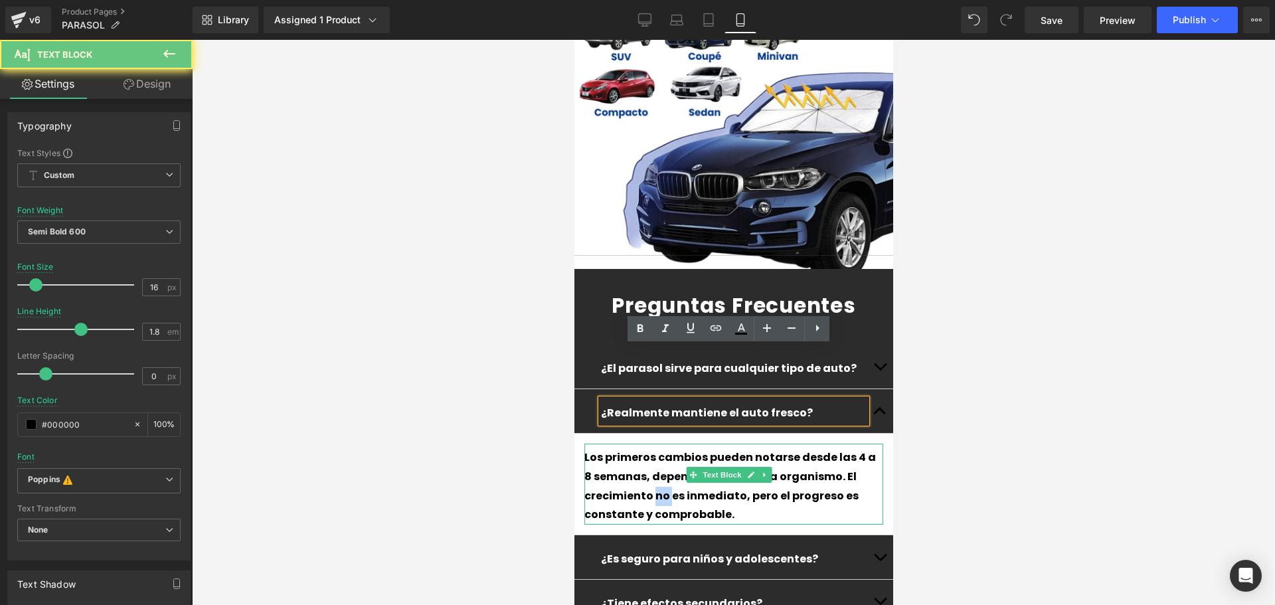
click at [808, 448] on div "Los primeros cambios pueden notarse desde las 4 a 8 semanas, dependiendo de cad…" at bounding box center [733, 486] width 299 height 76
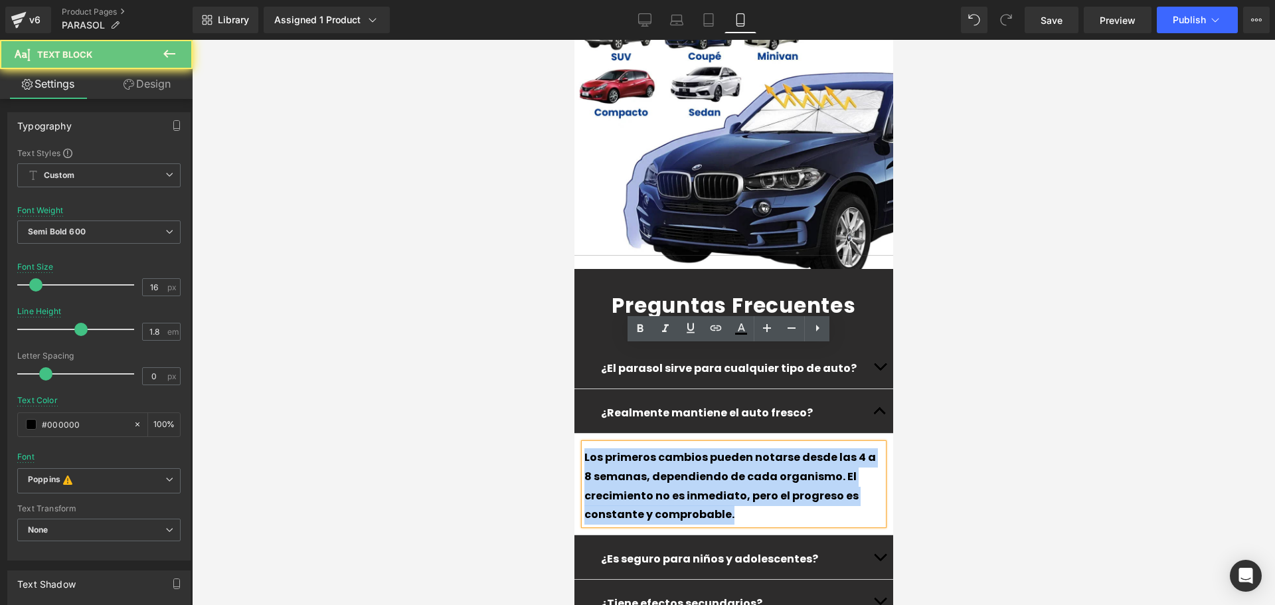
click at [808, 448] on div "Los primeros cambios pueden notarse desde las 4 a 8 semanas, dependiendo de cad…" at bounding box center [733, 486] width 299 height 76
paste div
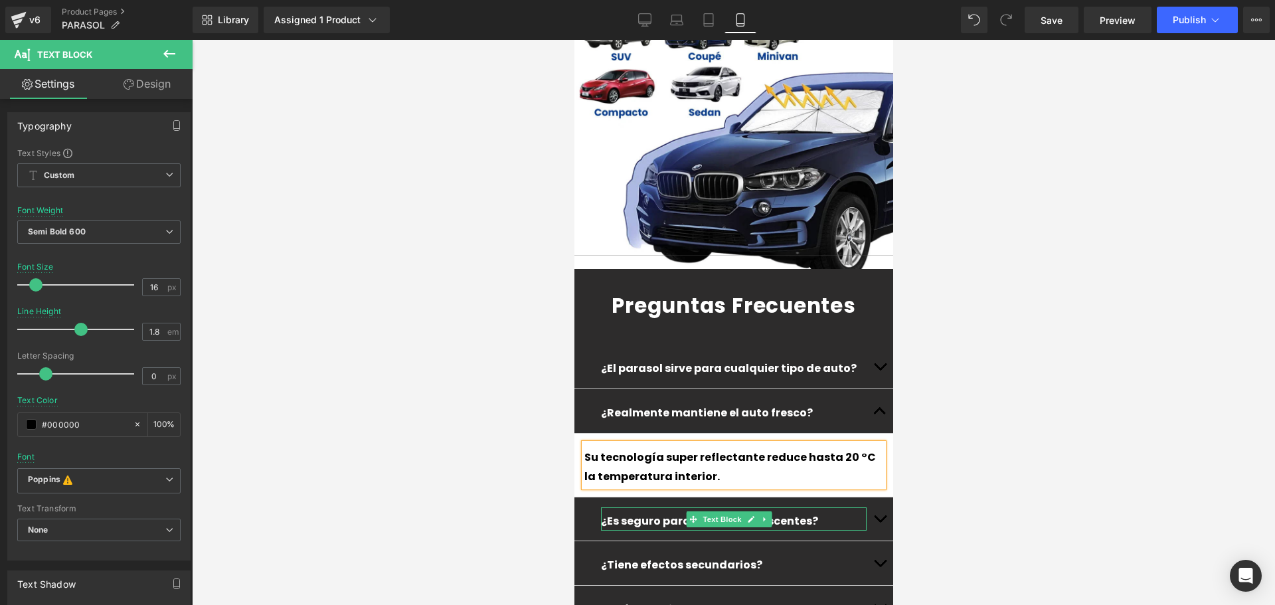
click at [819, 512] on p "¿Es seguro para niños y adolescentes?" at bounding box center [733, 521] width 266 height 19
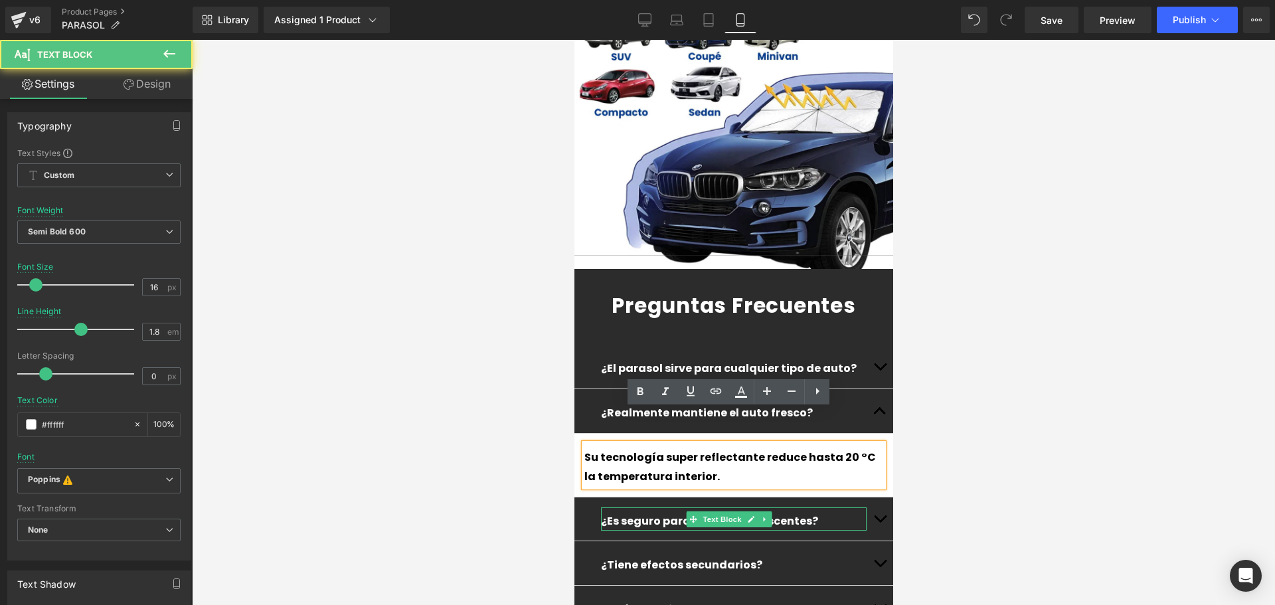
click at [819, 512] on p "¿Es seguro para niños y adolescentes?" at bounding box center [733, 521] width 266 height 19
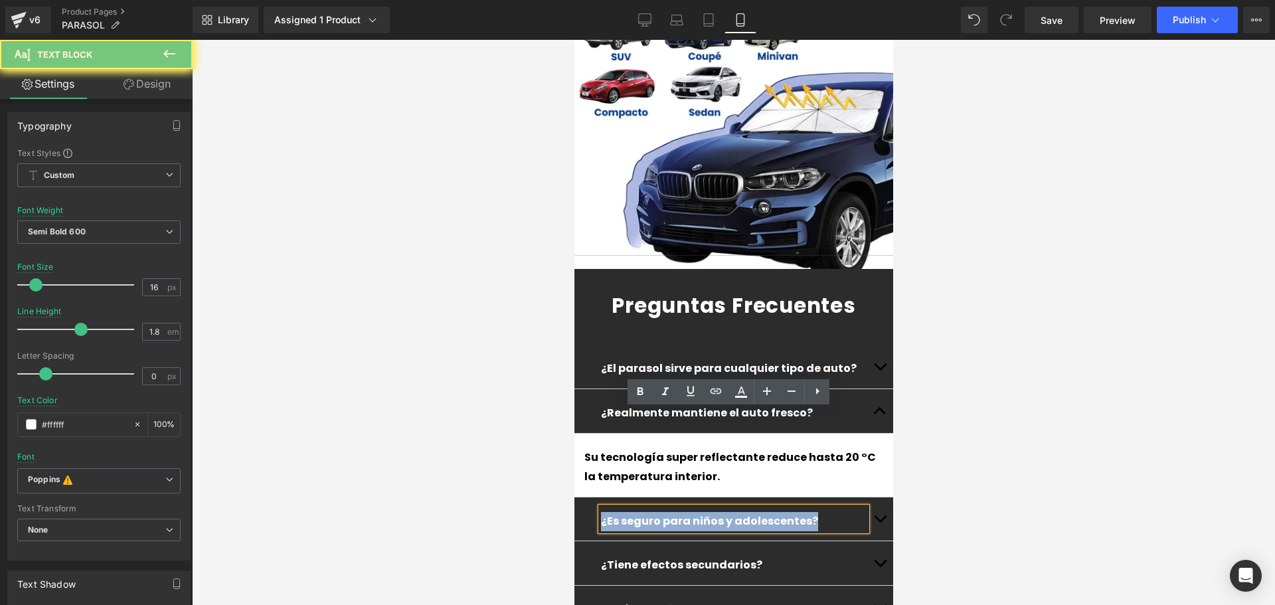
click at [819, 512] on p "¿Es seguro para niños y adolescentes?" at bounding box center [733, 521] width 266 height 19
paste div
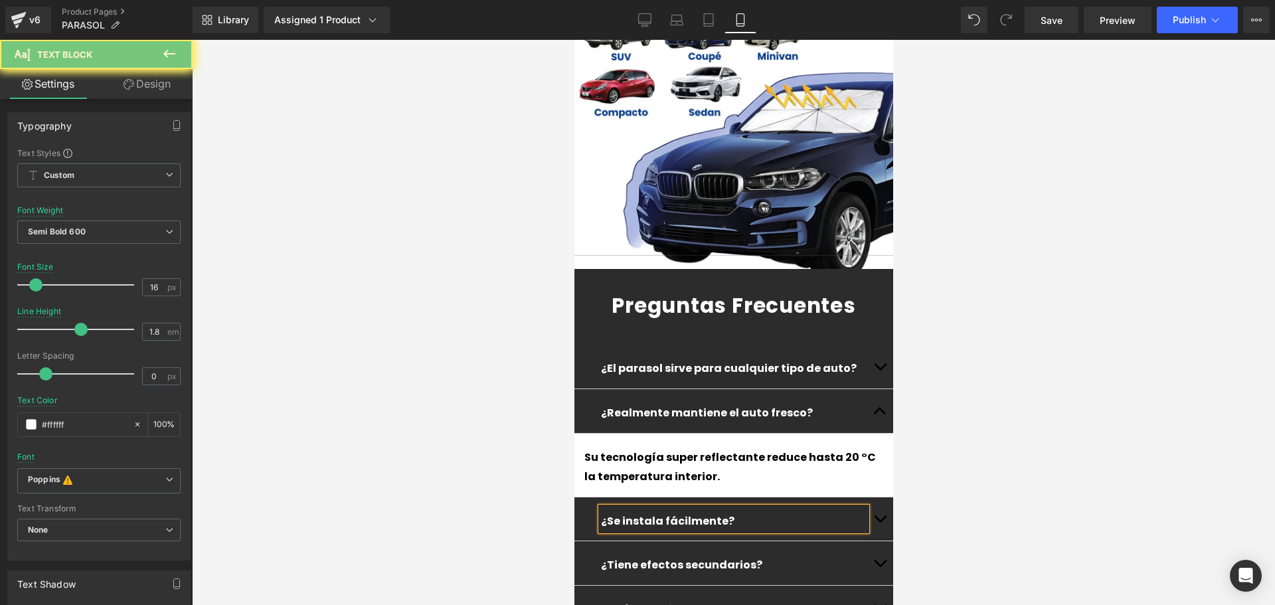
click at [879, 497] on button "button" at bounding box center [879, 519] width 27 height 44
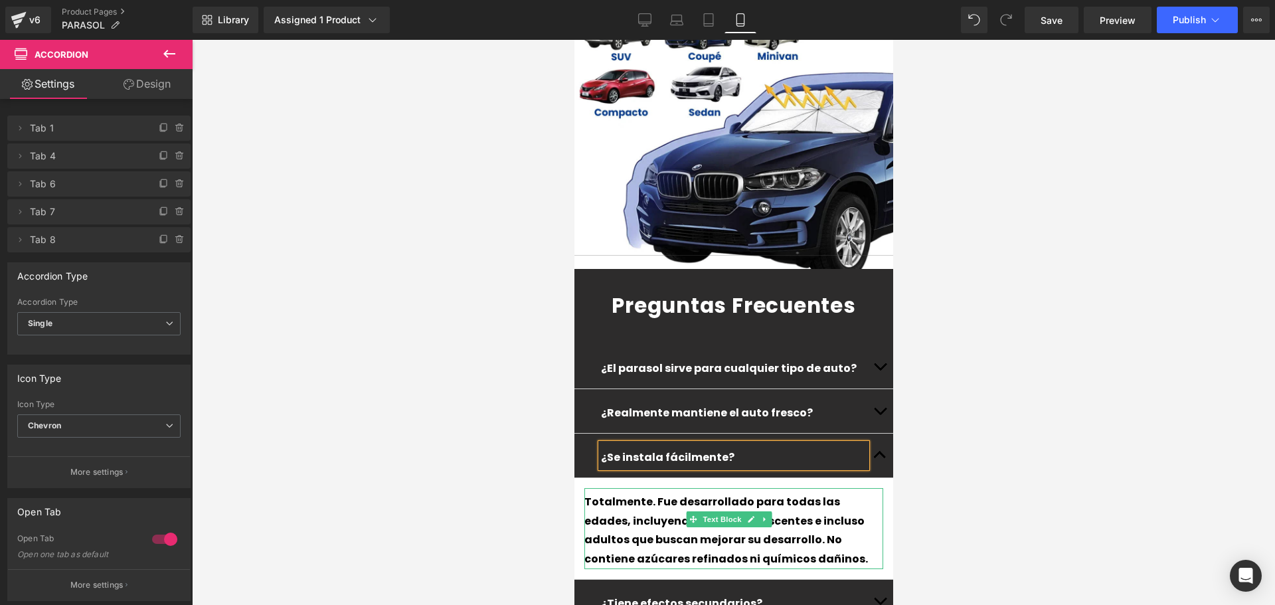
click at [817, 488] on div "Totalmente. Fue desarrollado para todas las edades, incluyendo niños, adolescen…" at bounding box center [733, 528] width 299 height 81
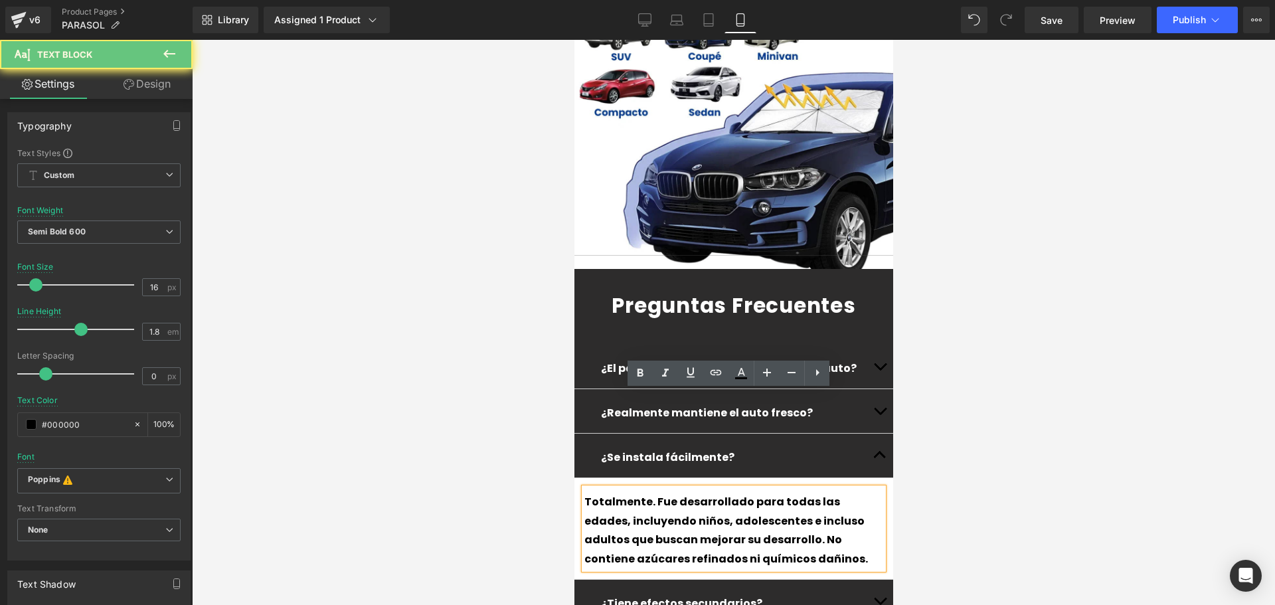
click at [817, 488] on div "Totalmente. Fue desarrollado para todas las edades, incluyendo niños, adolescen…" at bounding box center [733, 528] width 299 height 81
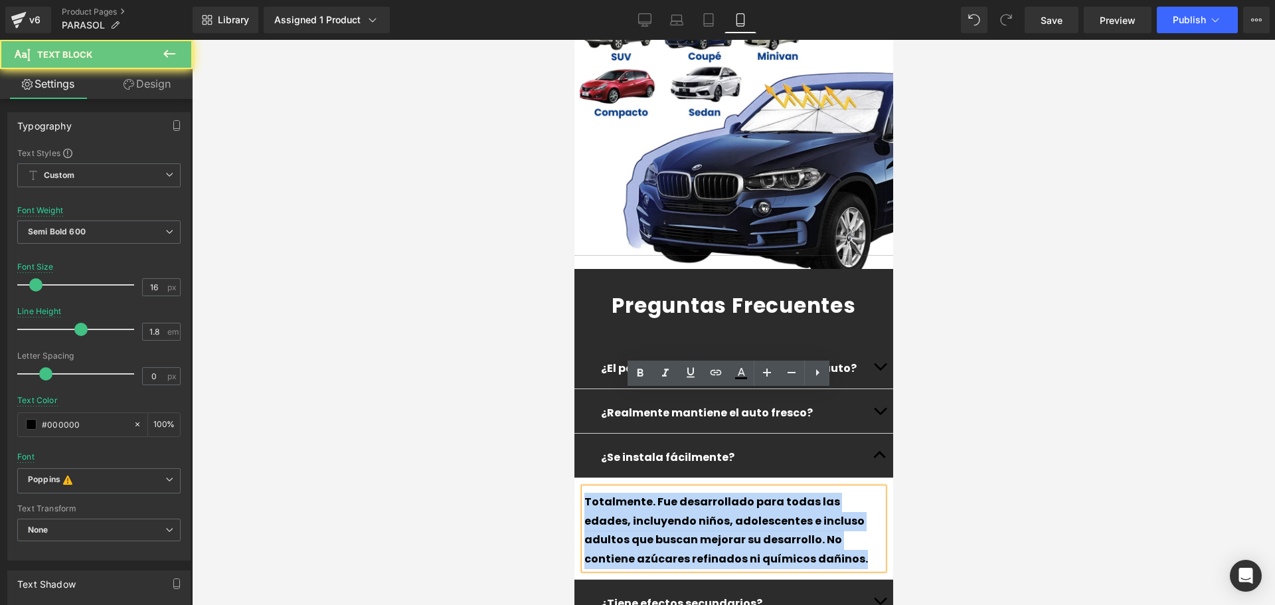
click at [817, 488] on div "Totalmente. Fue desarrollado para todas las edades, incluyendo niños, adolescen…" at bounding box center [733, 528] width 299 height 81
paste div
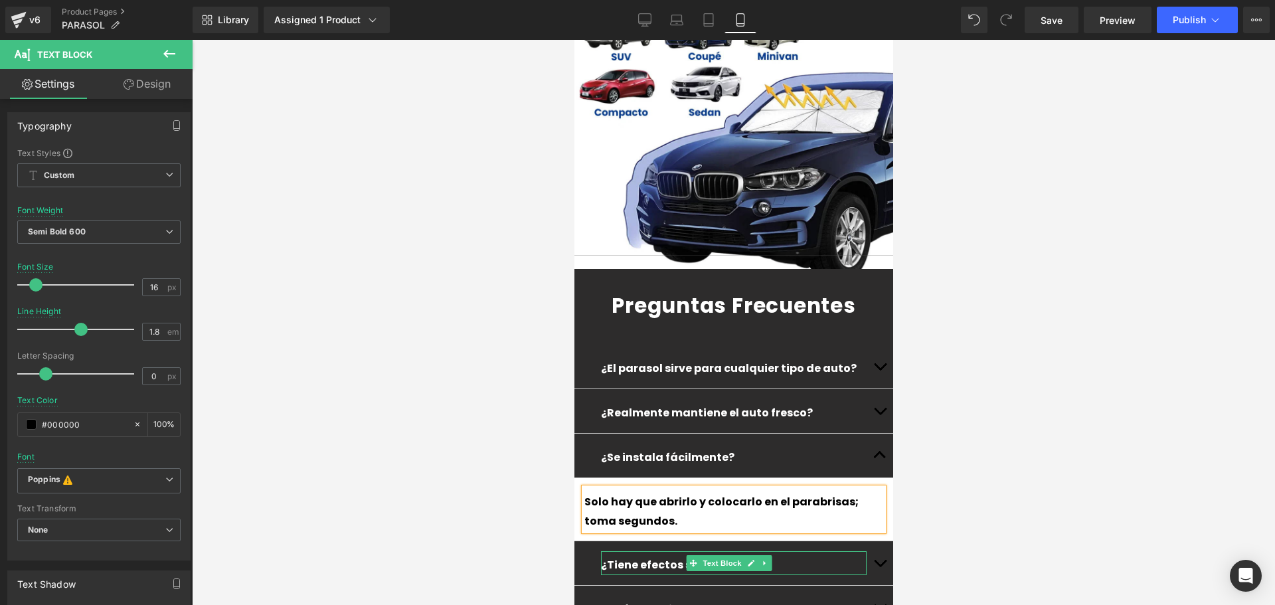
click at [803, 556] on p "¿Tiene efectos secundarios?" at bounding box center [733, 565] width 266 height 19
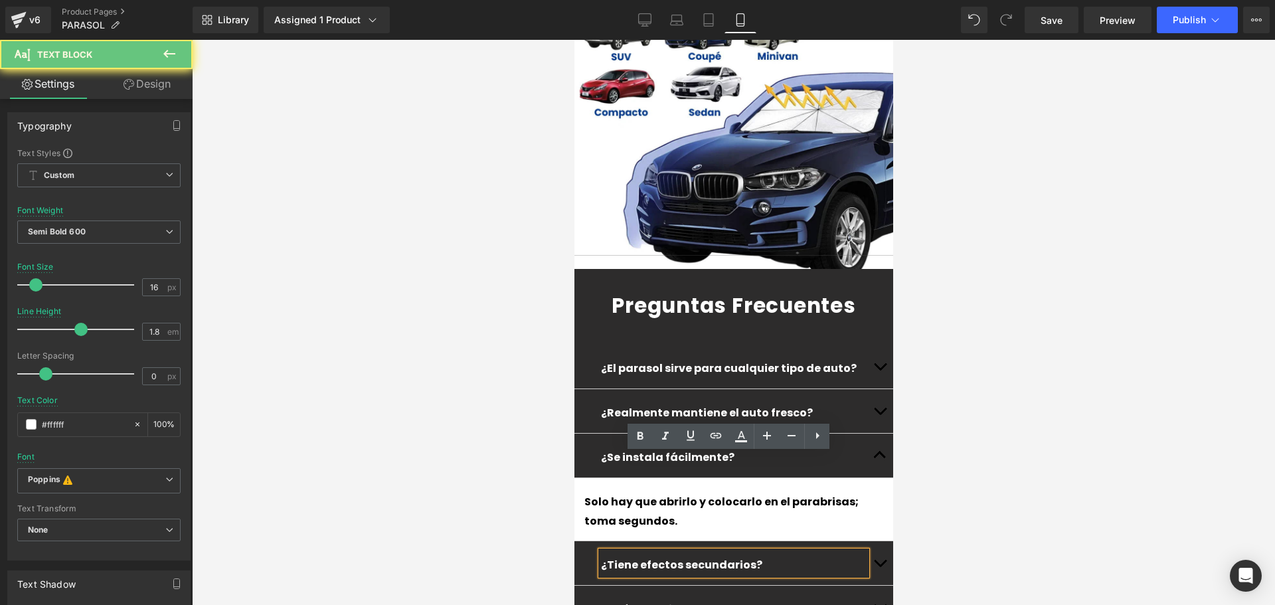
click at [803, 556] on p "¿Tiene efectos secundarios?" at bounding box center [733, 565] width 266 height 19
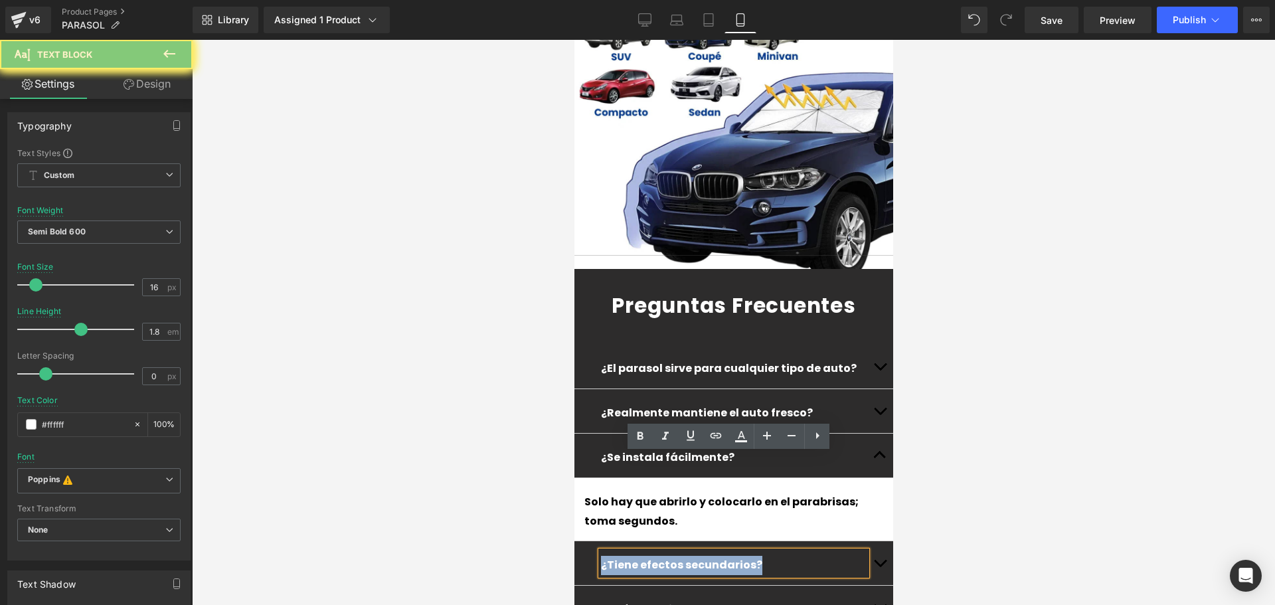
click at [803, 556] on p "¿Tiene efectos secundarios?" at bounding box center [733, 565] width 266 height 19
paste div
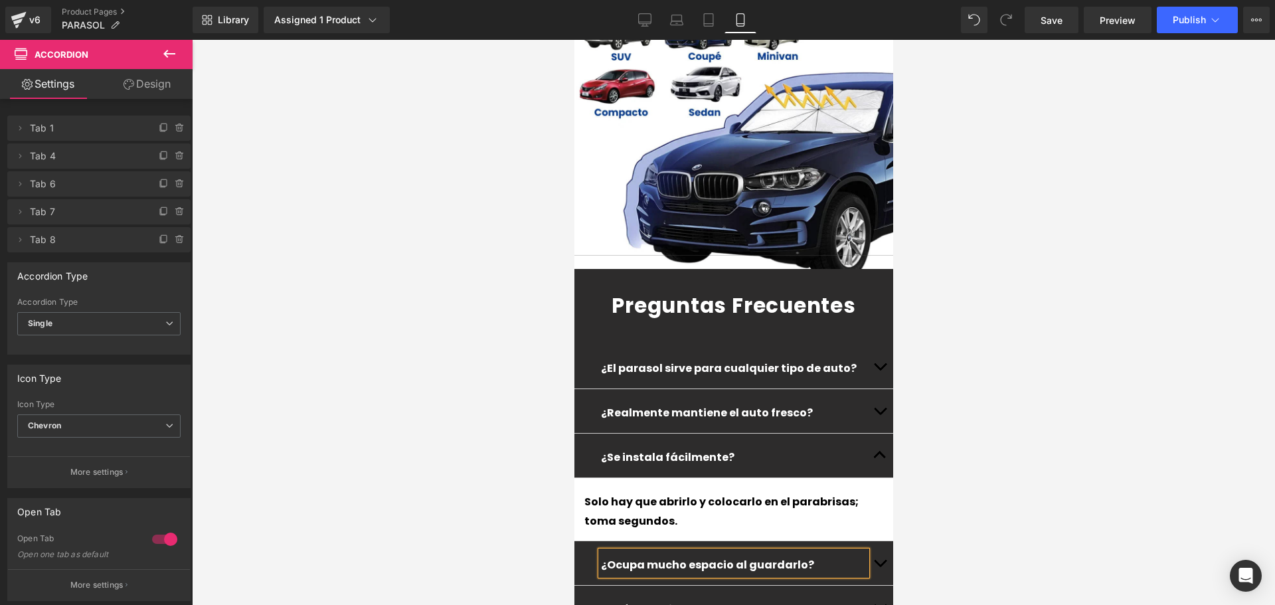
click at [879, 566] on span "button" at bounding box center [879, 566] width 0 height 0
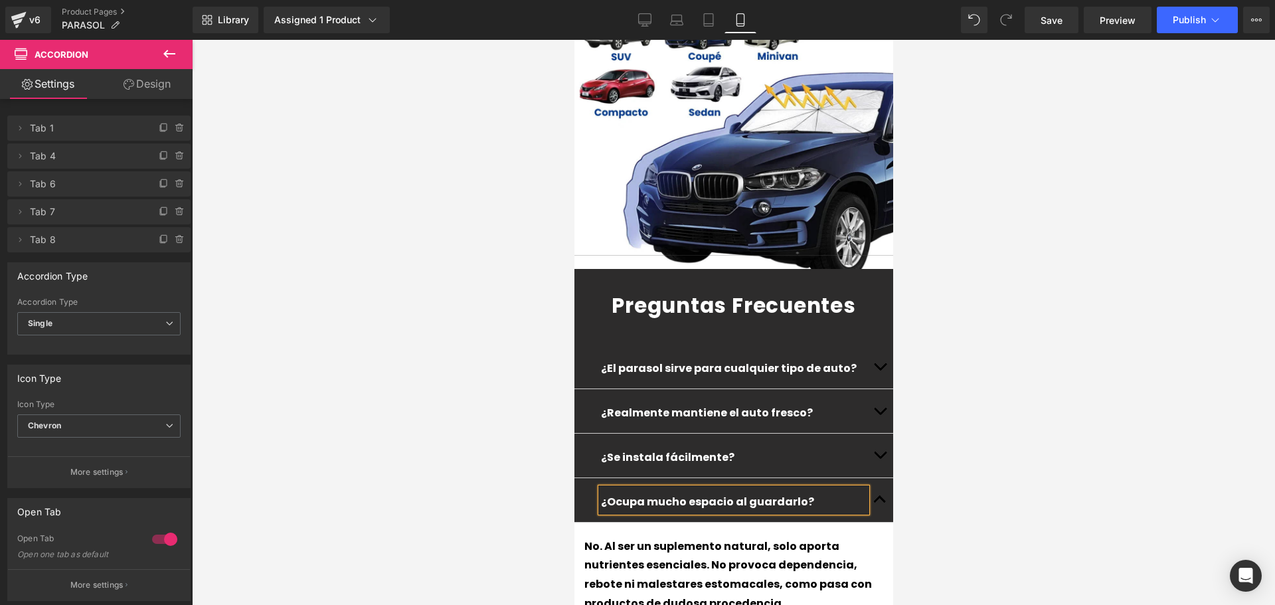
click at [832, 537] on div "No. Al ser un suplemento natural, solo aporta nutrientes esenciales. No provoca…" at bounding box center [733, 575] width 299 height 76
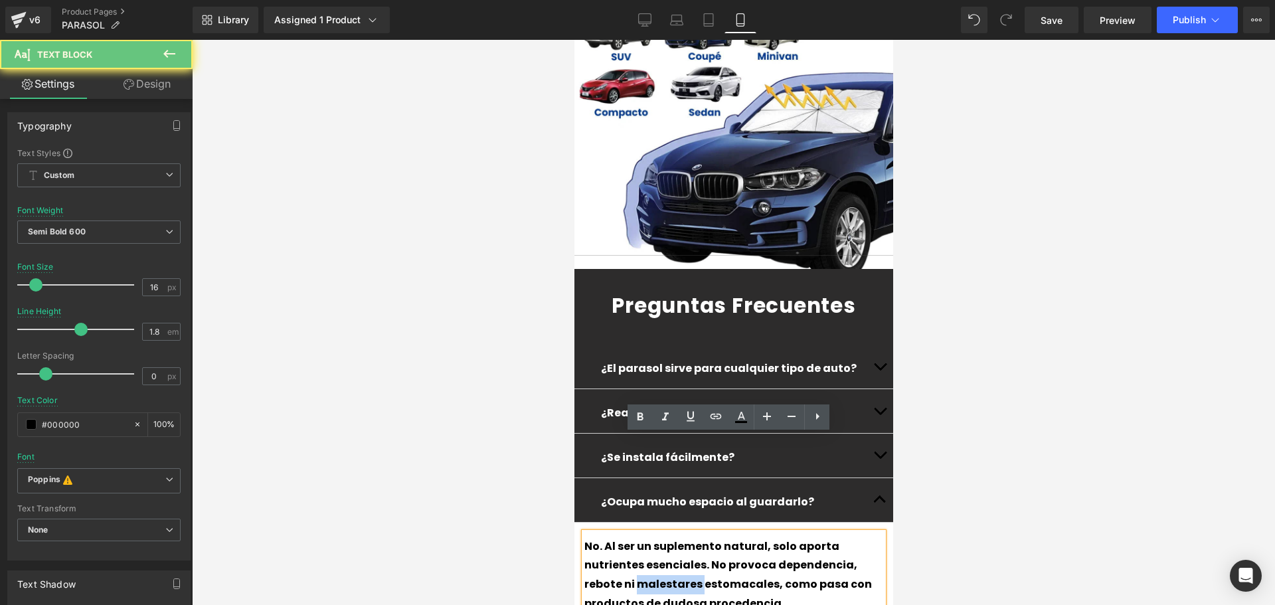
click at [832, 537] on div "No. Al ser un suplemento natural, solo aporta nutrientes esenciales. No provoca…" at bounding box center [733, 575] width 299 height 76
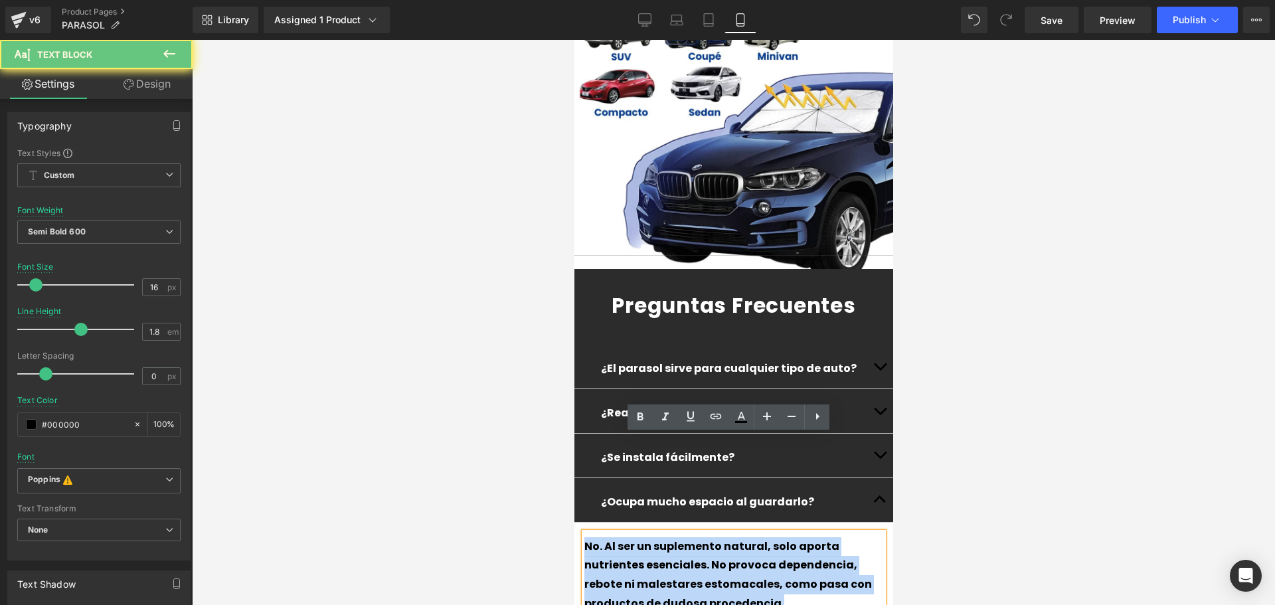
click at [832, 537] on div "No. Al ser un suplemento natural, solo aporta nutrientes esenciales. No provoca…" at bounding box center [733, 575] width 299 height 76
paste div
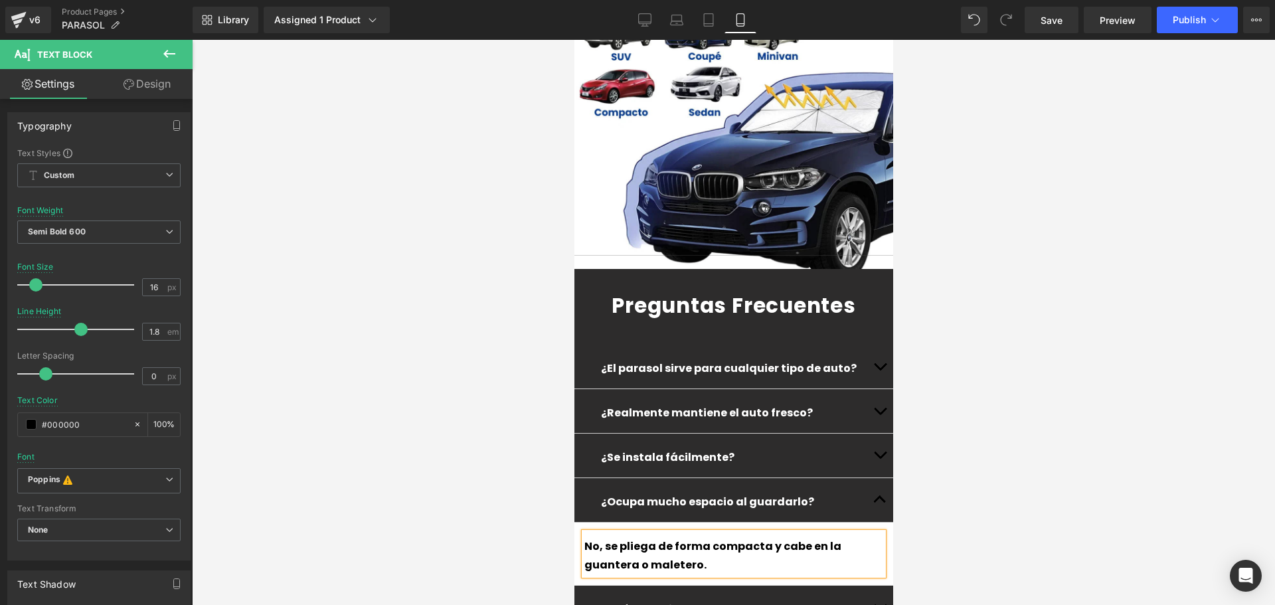
click at [802, 600] on p "¿Qué pasa si no noto resultados?" at bounding box center [733, 609] width 266 height 19
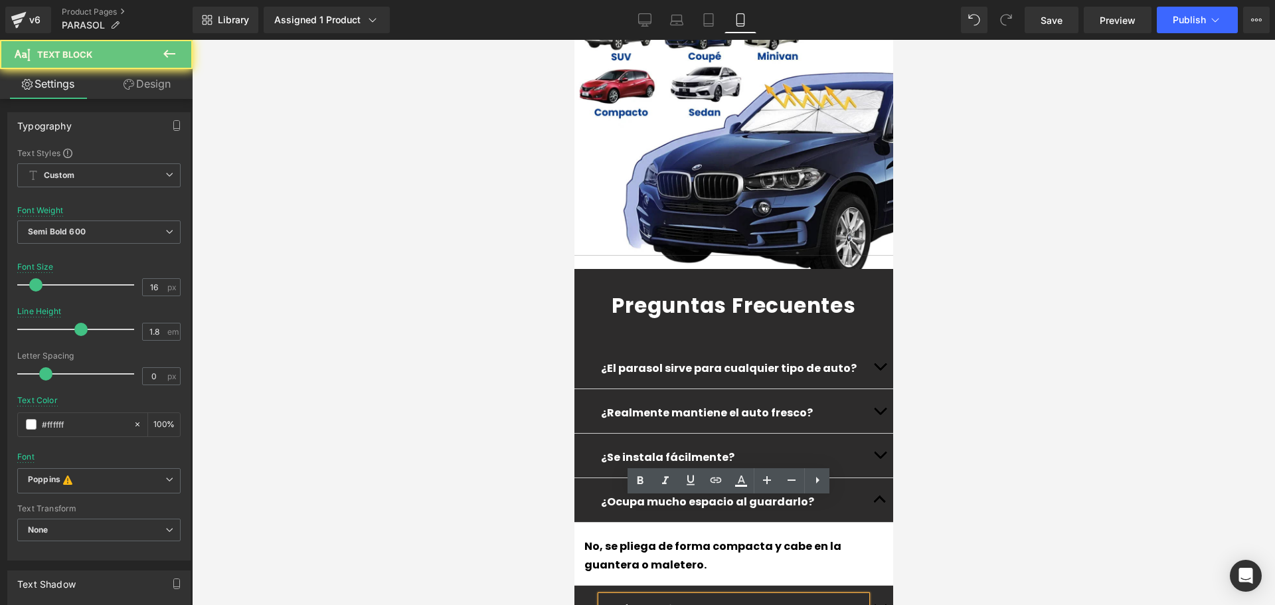
click at [805, 600] on p "¿Qué pasa si no noto resultados?" at bounding box center [733, 609] width 266 height 19
paste div
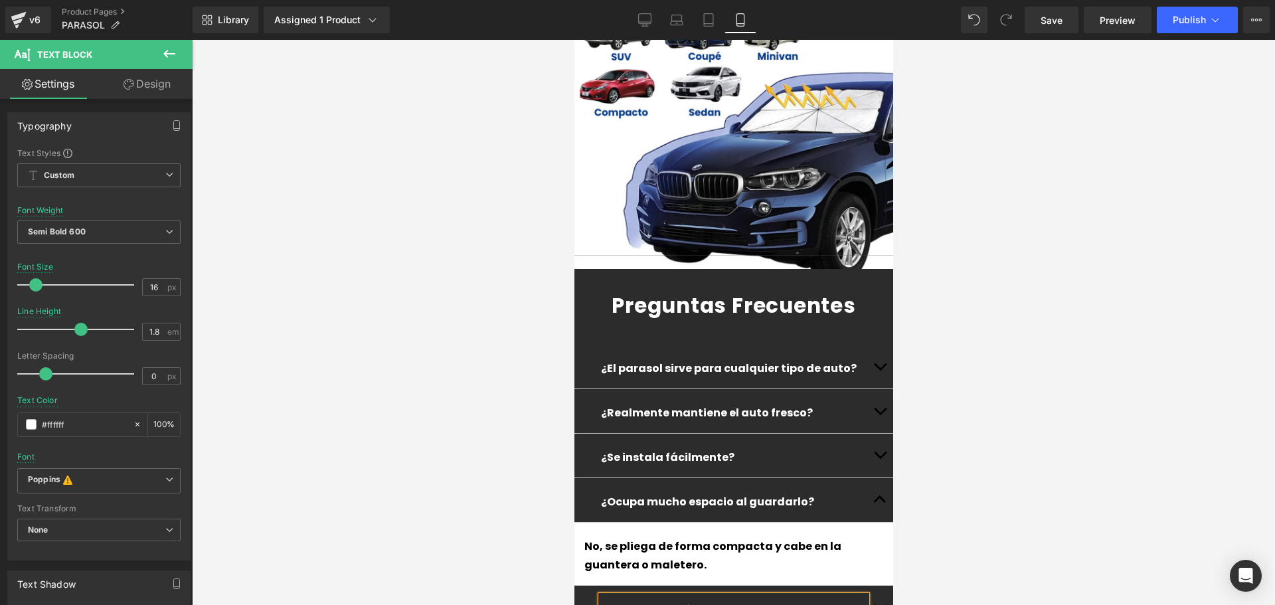
click at [872, 586] on button "button" at bounding box center [879, 608] width 27 height 44
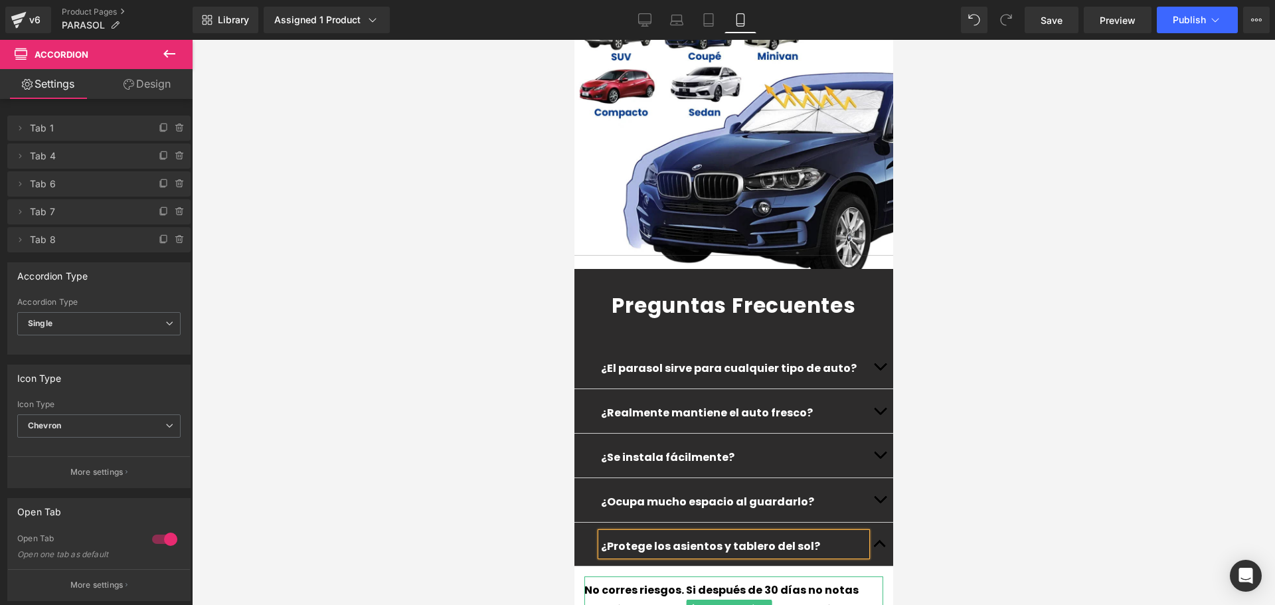
click at [809, 576] on div "No corres riesgos. Si después de 30 días no notas cambios en energía, enfoque o…" at bounding box center [733, 616] width 299 height 81
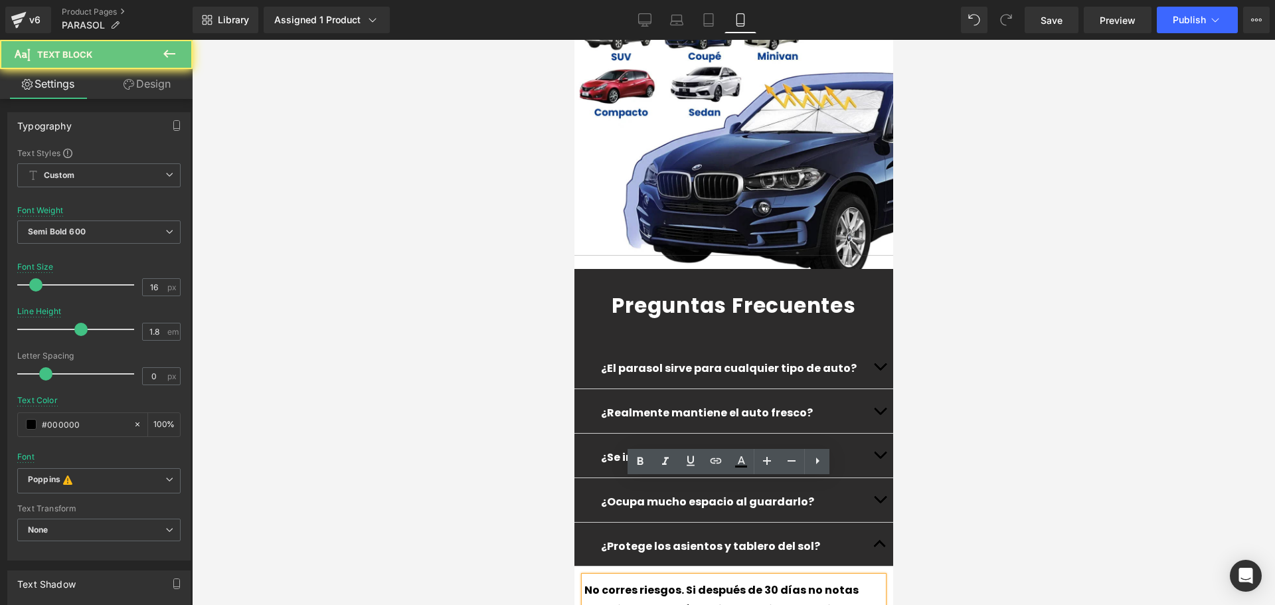
click at [809, 576] on div "No corres riesgos. Si después de 30 días no notas cambios en energía, enfoque o…" at bounding box center [733, 616] width 299 height 81
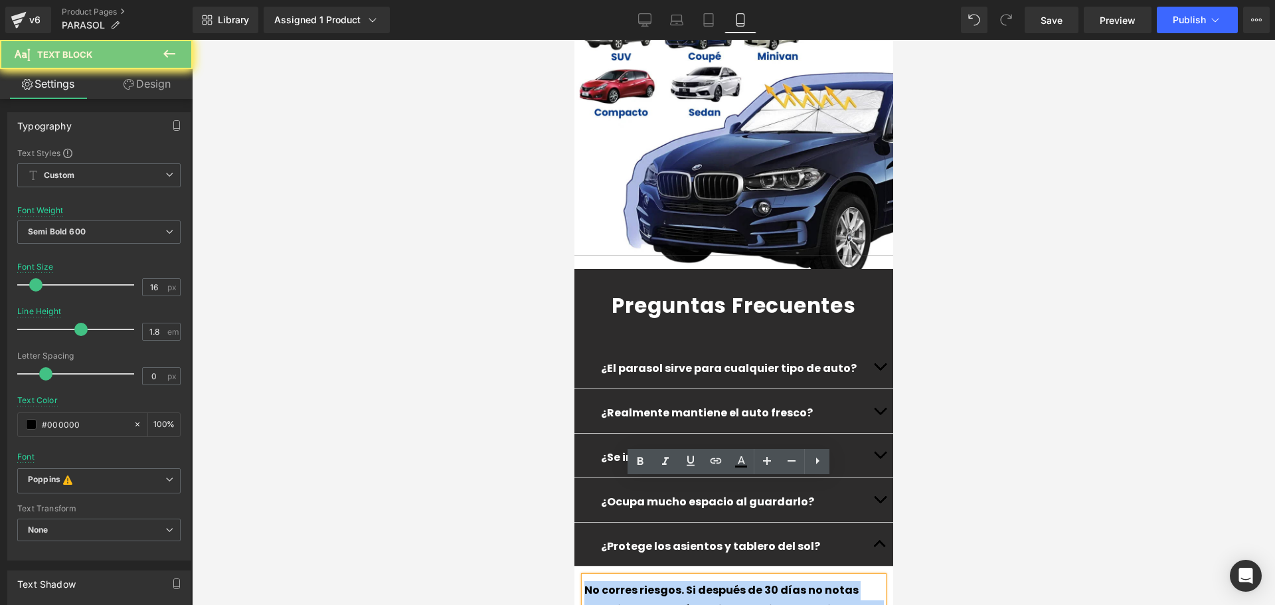
paste div
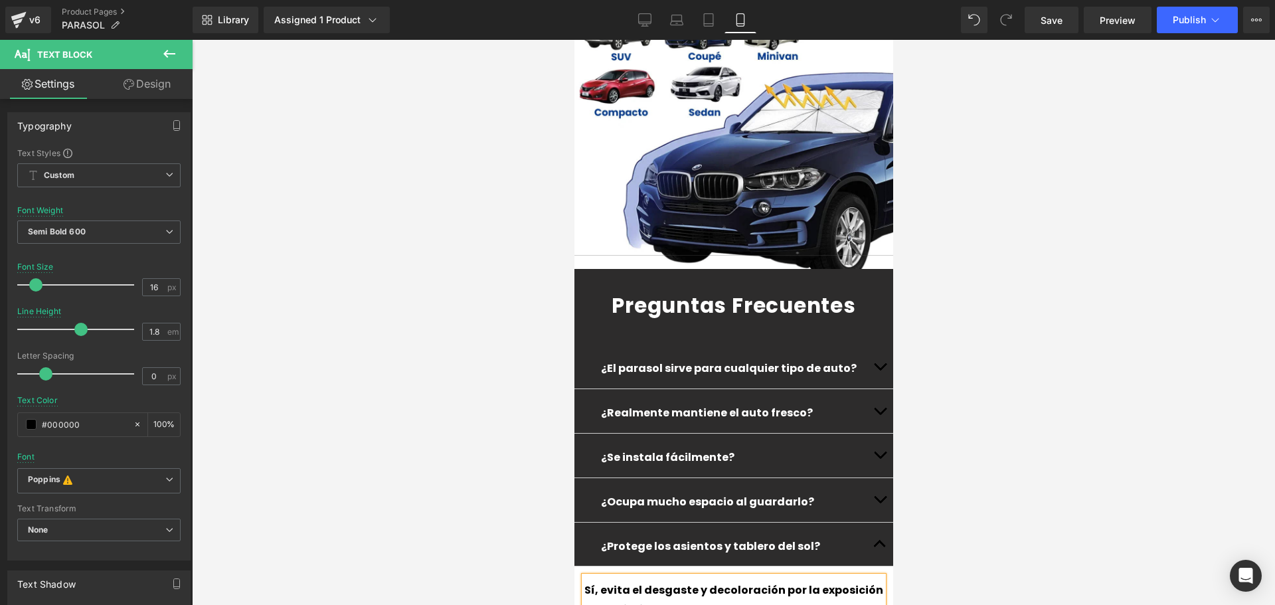
click at [1063, 491] on div at bounding box center [733, 322] width 1083 height 565
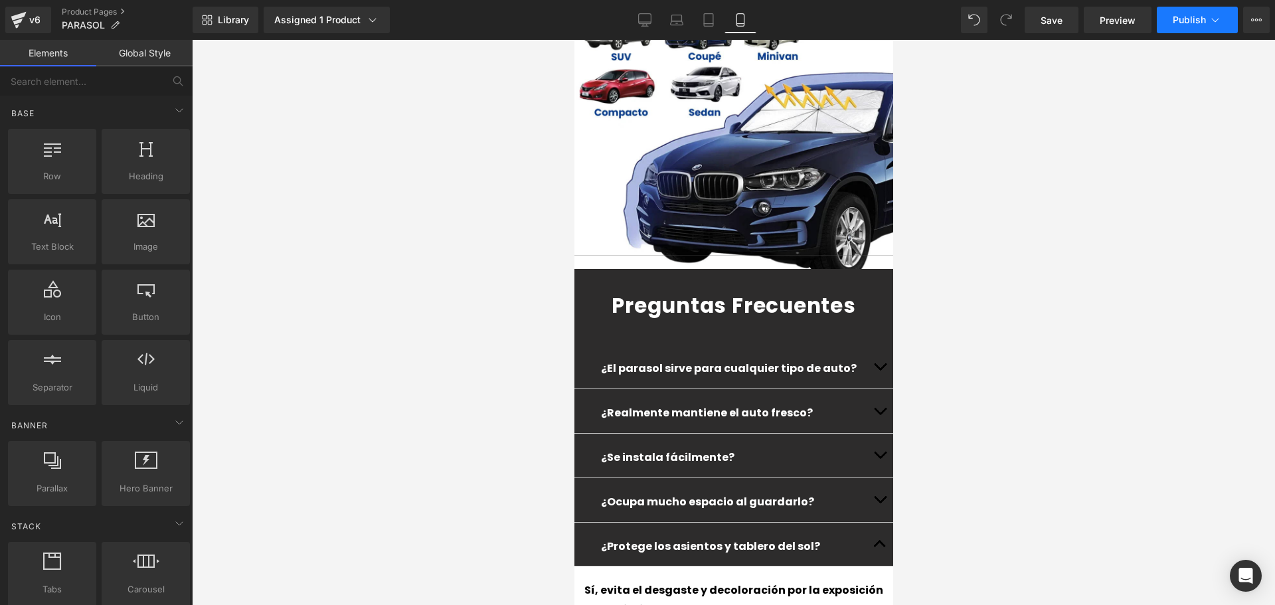
click at [1188, 21] on span "Publish" at bounding box center [1188, 20] width 33 height 11
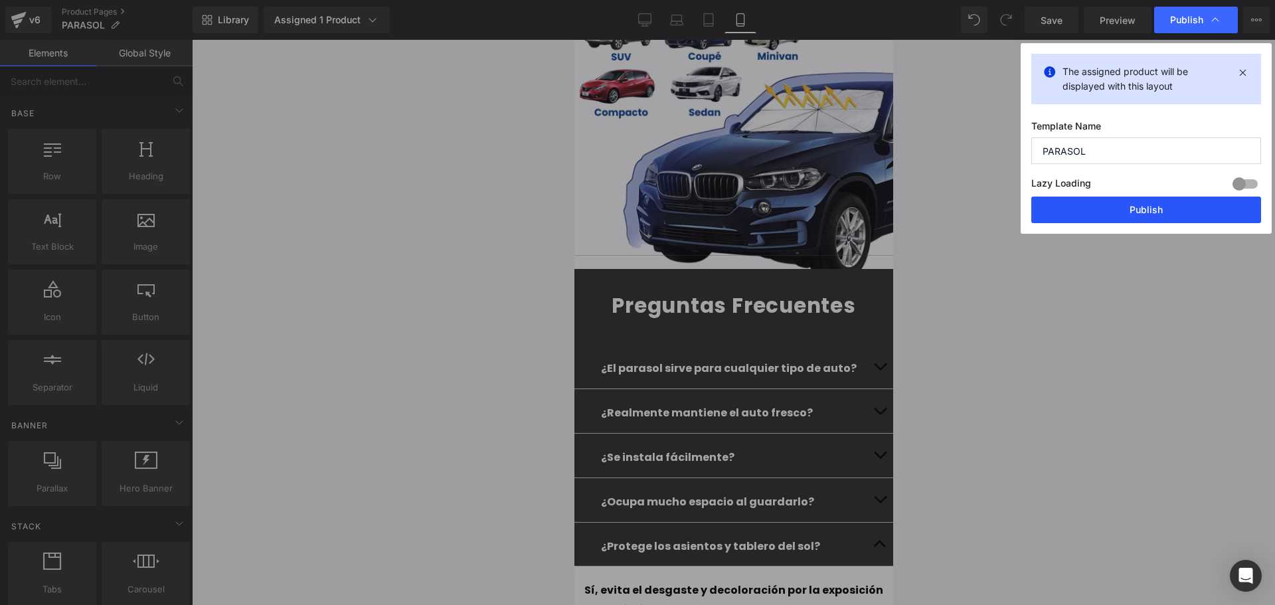
drag, startPoint x: 1115, startPoint y: 215, endPoint x: 70, endPoint y: 212, distance: 1045.5
click at [1115, 215] on button "Publish" at bounding box center [1146, 209] width 230 height 27
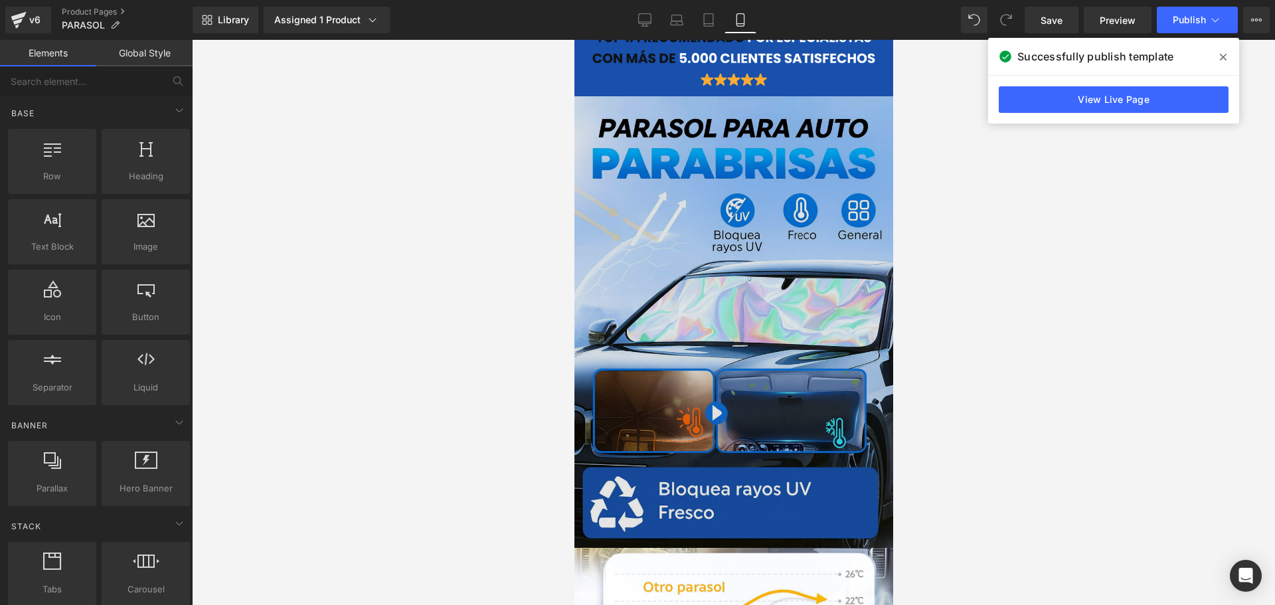
scroll to position [0, 0]
